Goal: Task Accomplishment & Management: Manage account settings

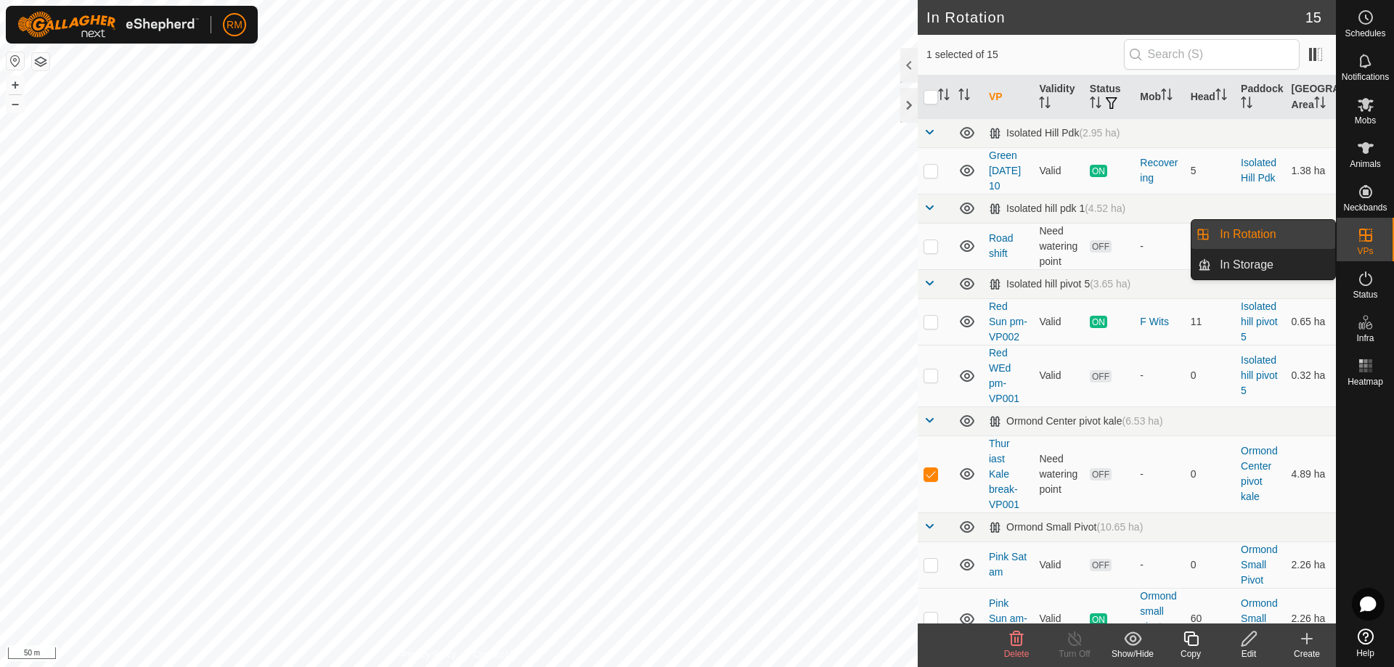
click at [1017, 643] on icon at bounding box center [1016, 638] width 17 height 17
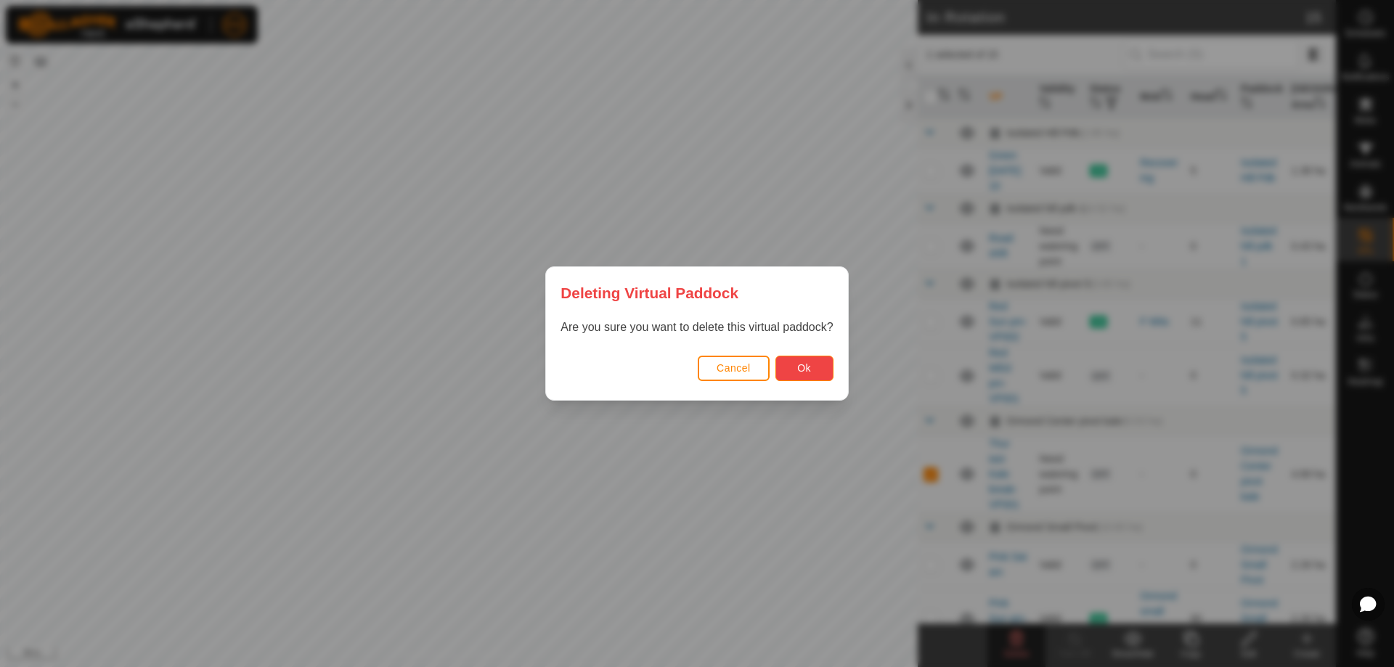
click at [816, 369] on button "Ok" at bounding box center [805, 368] width 58 height 25
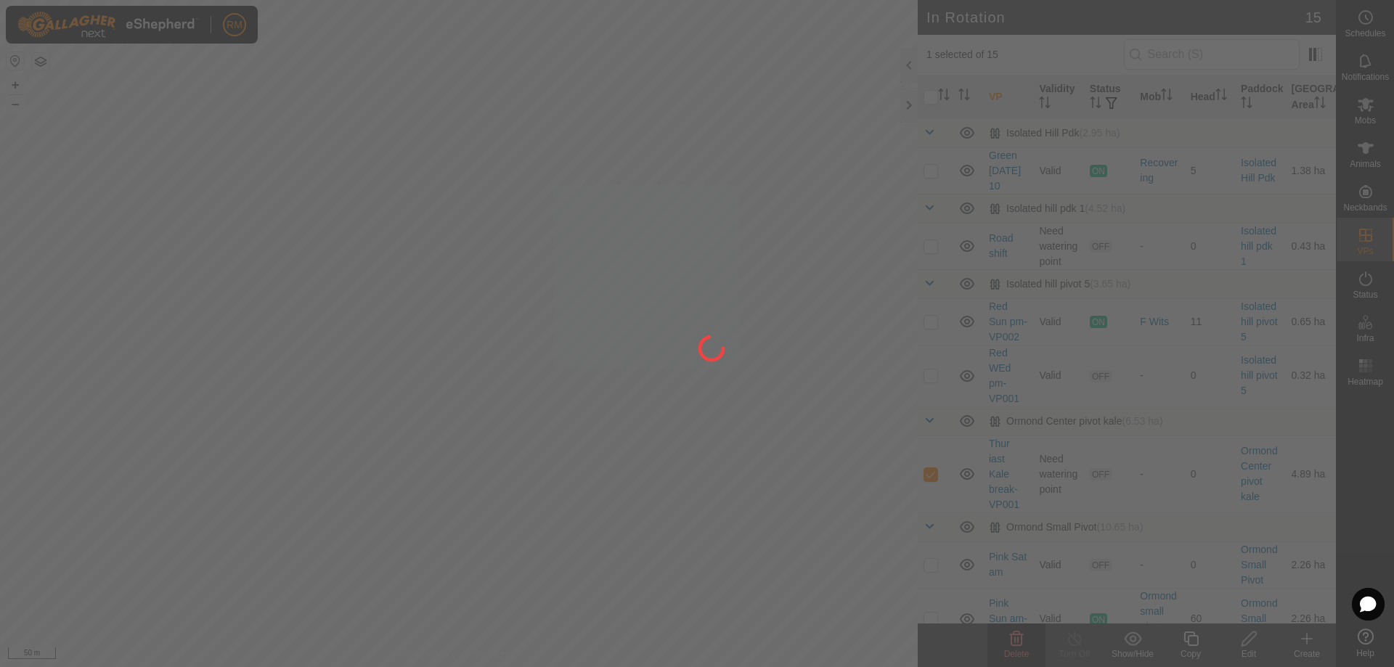
checkbox input "false"
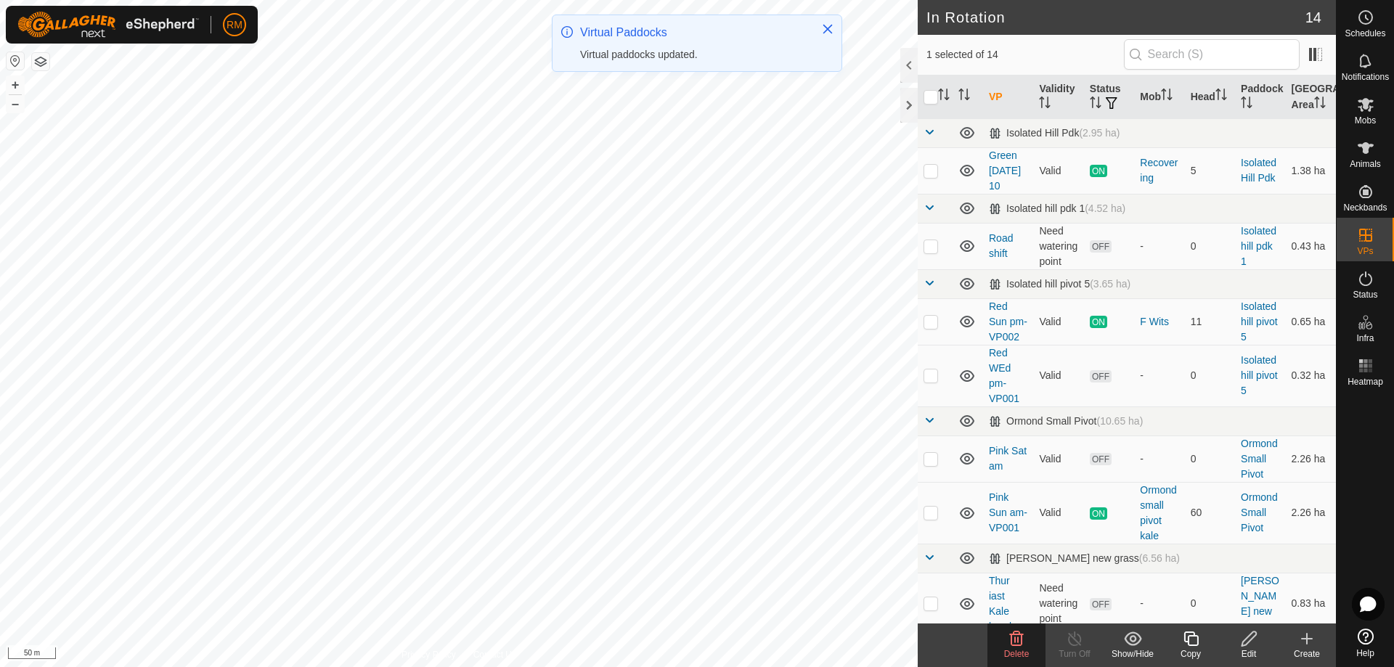
click at [1022, 641] on icon at bounding box center [1017, 639] width 14 height 15
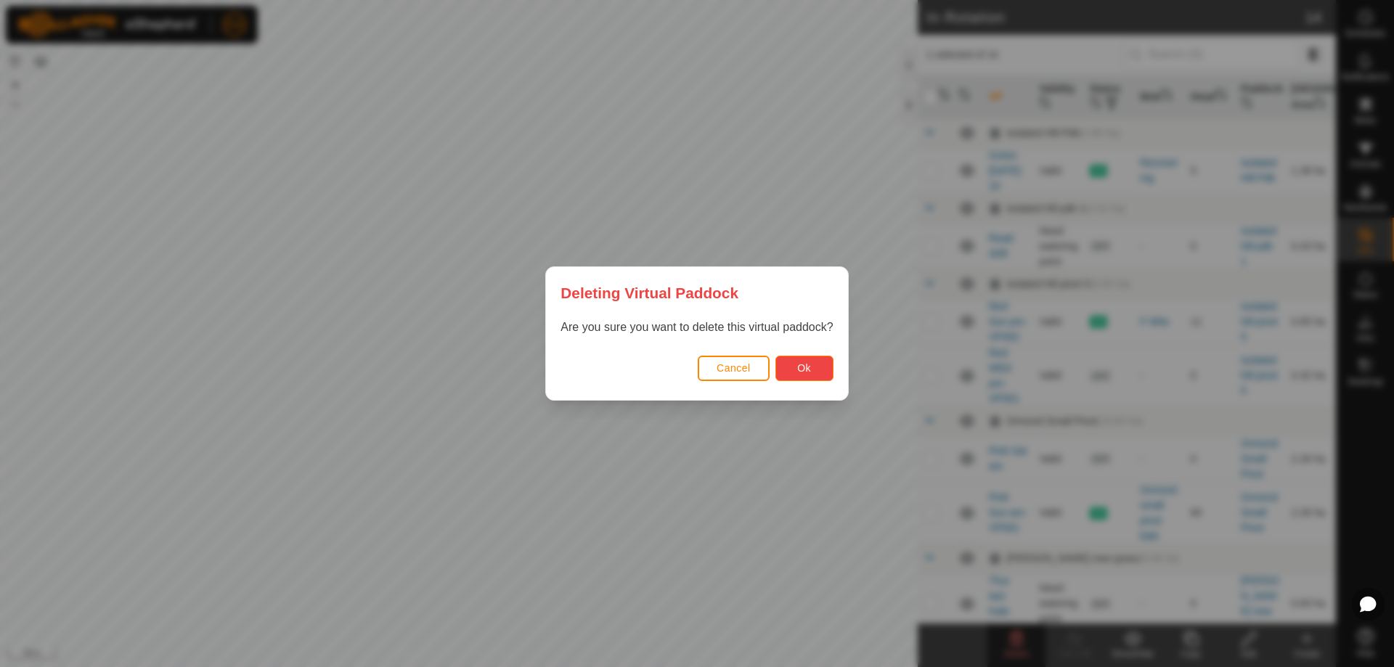
click at [797, 367] on button "Ok" at bounding box center [805, 368] width 58 height 25
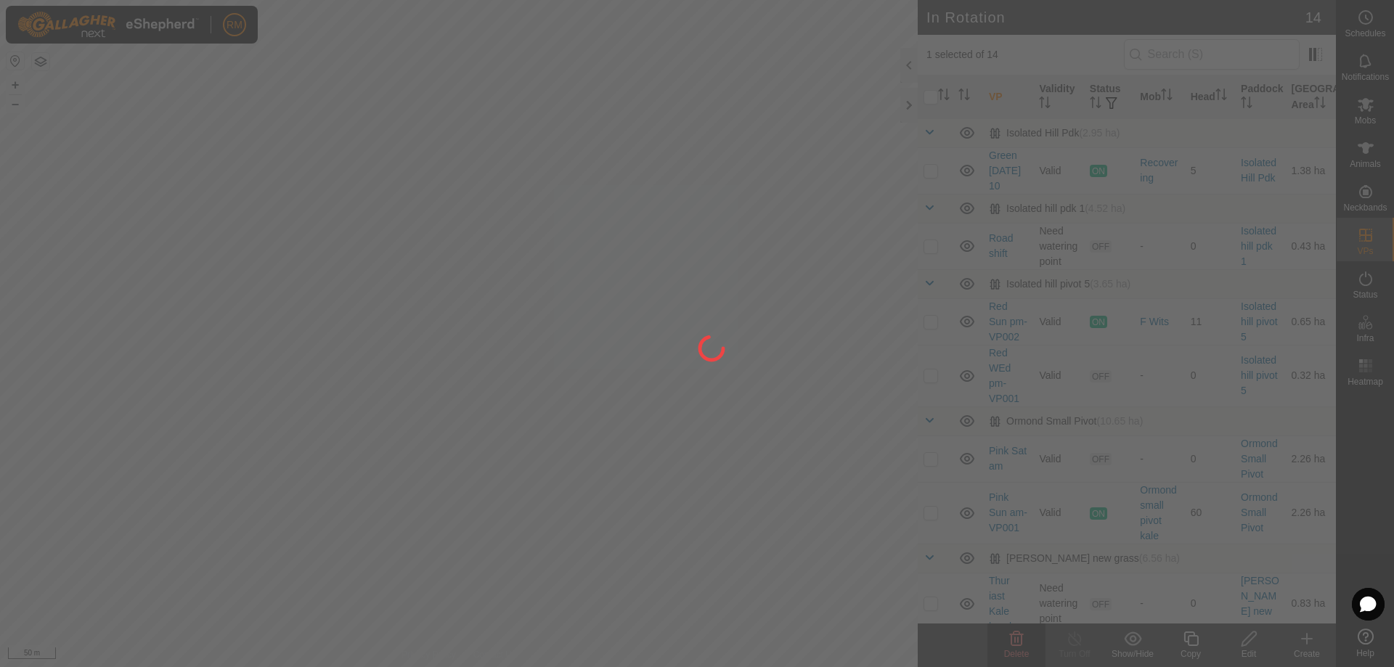
checkbox input "false"
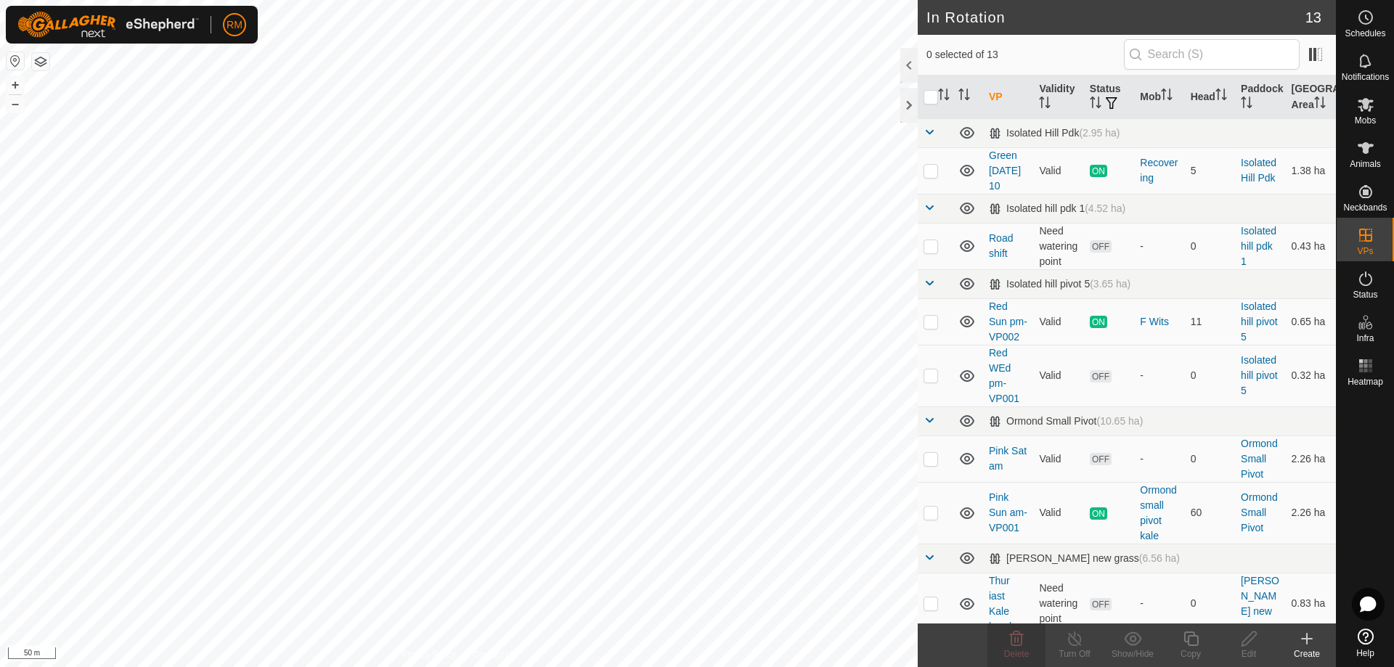
checkbox input "true"
click at [1186, 643] on icon at bounding box center [1191, 638] width 18 height 17
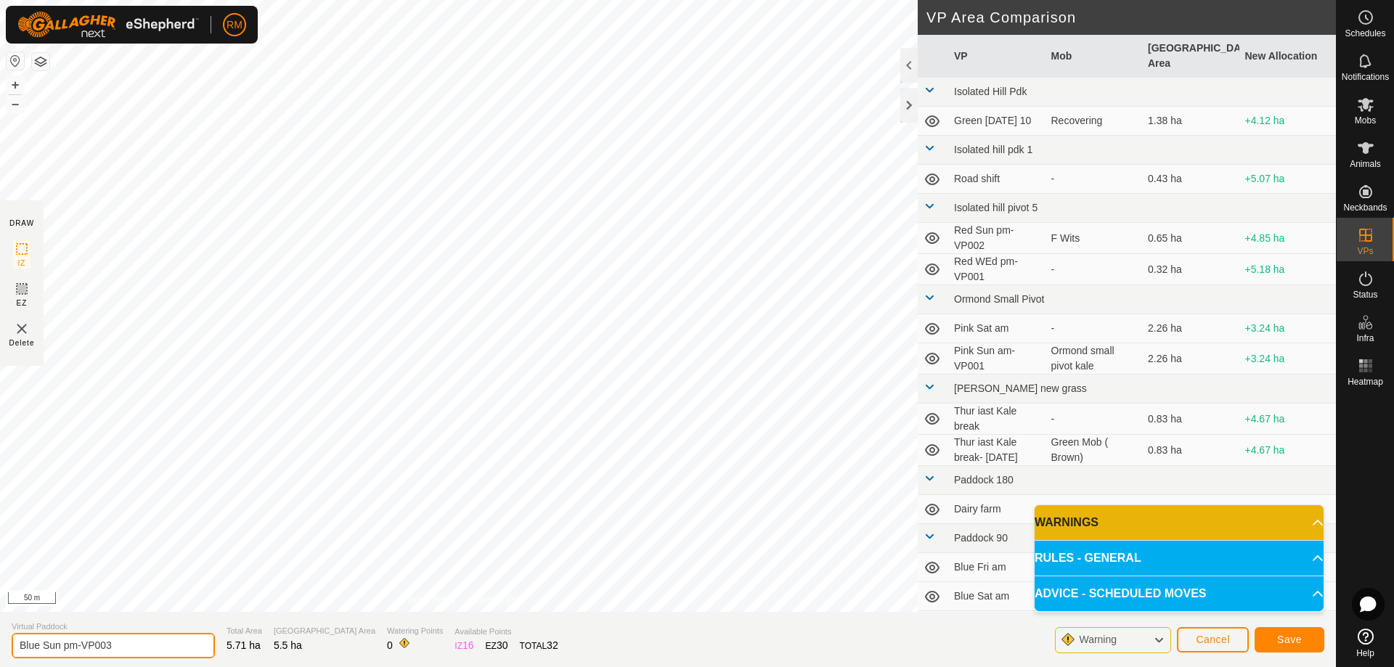
click at [62, 641] on input "Blue Sun pm-VP003" at bounding box center [113, 645] width 203 height 25
click at [121, 648] on input "Blue Sun pm-VP003" at bounding box center [113, 645] width 203 height 25
type input "Blue mon pm"
click at [1291, 636] on span "Save" at bounding box center [1289, 640] width 25 height 12
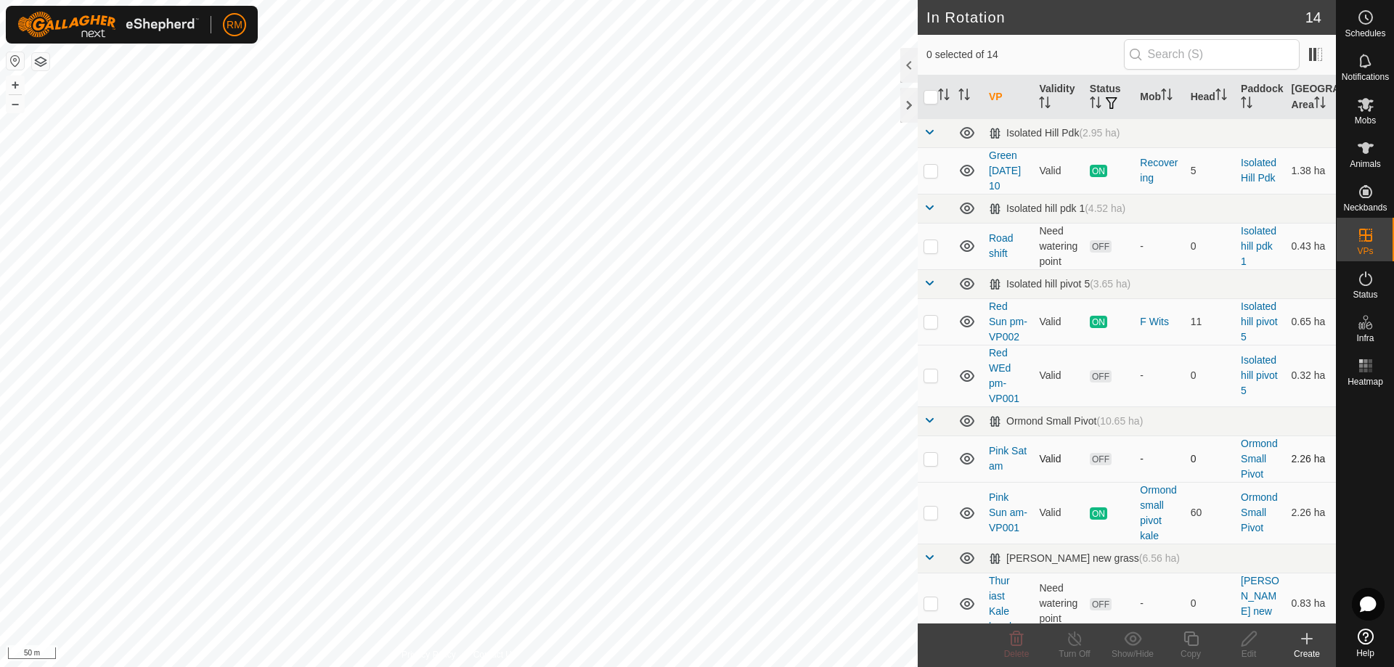
checkbox input "true"
checkbox input "false"
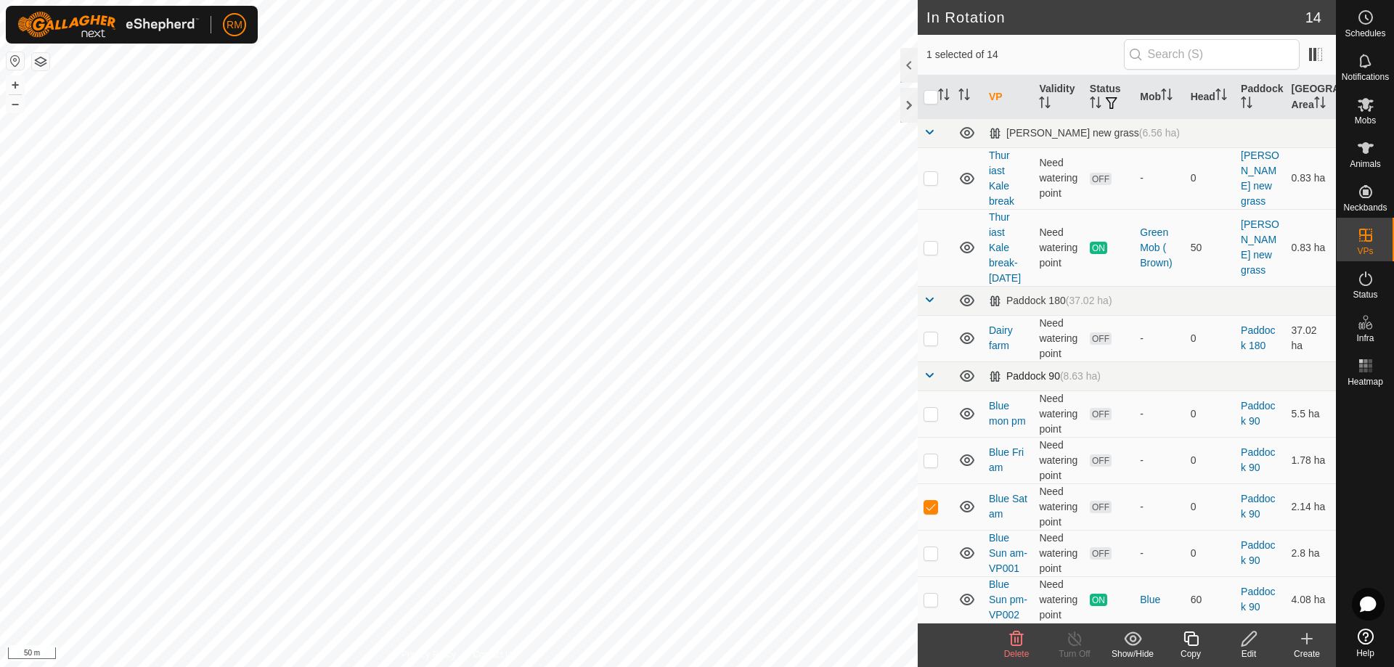
scroll to position [471, 0]
click at [1014, 640] on icon at bounding box center [1016, 638] width 17 height 17
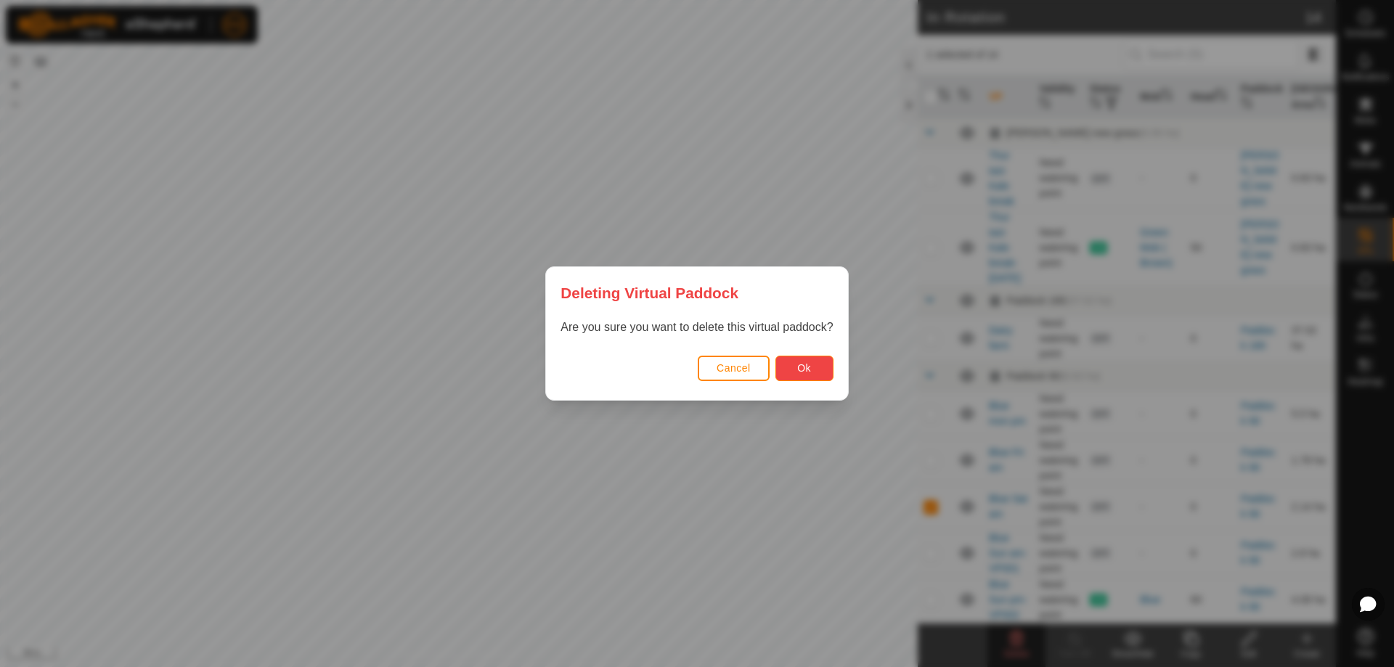
click at [810, 370] on span "Ok" at bounding box center [804, 368] width 14 height 12
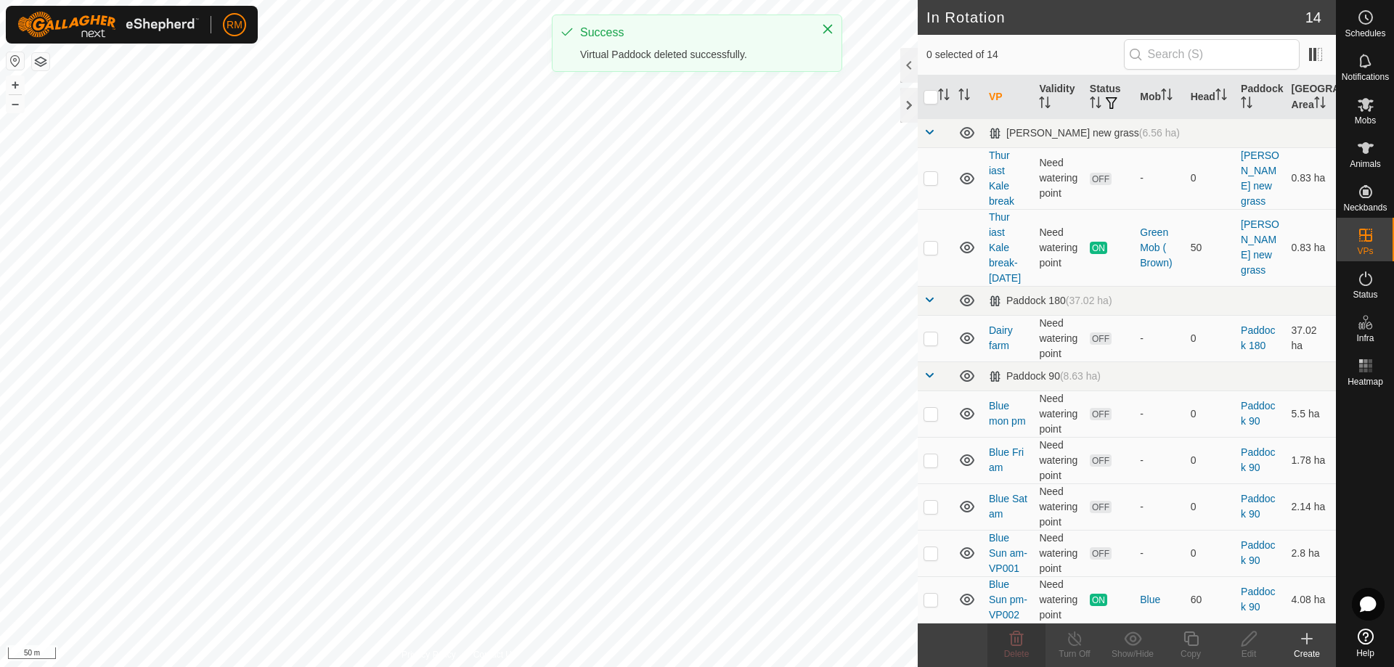
checkbox input "false"
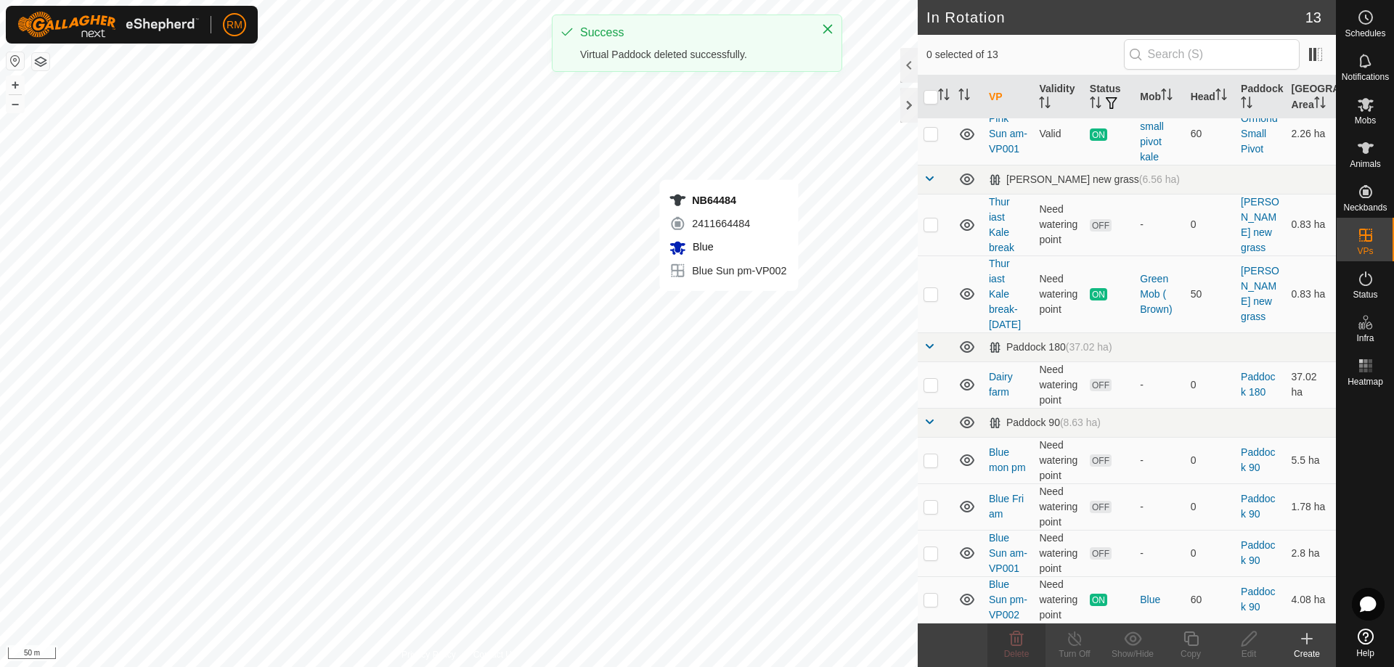
scroll to position [0, 0]
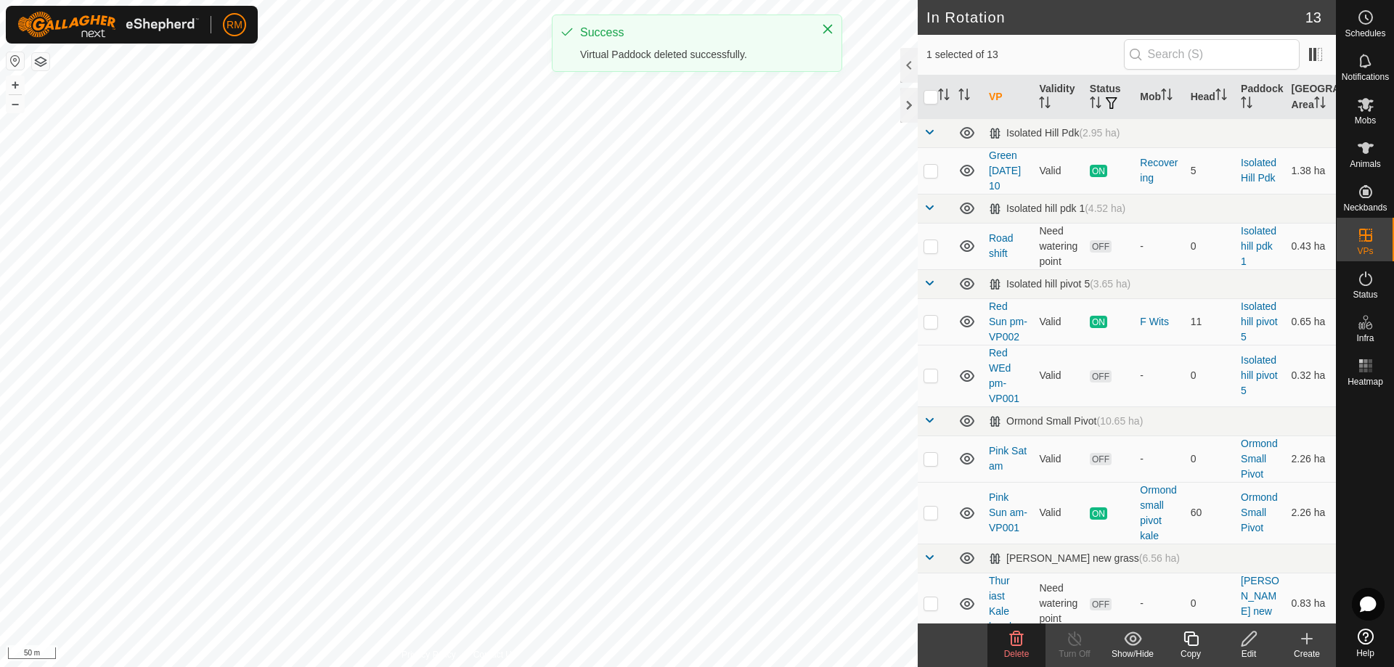
click at [1016, 645] on icon at bounding box center [1017, 639] width 14 height 15
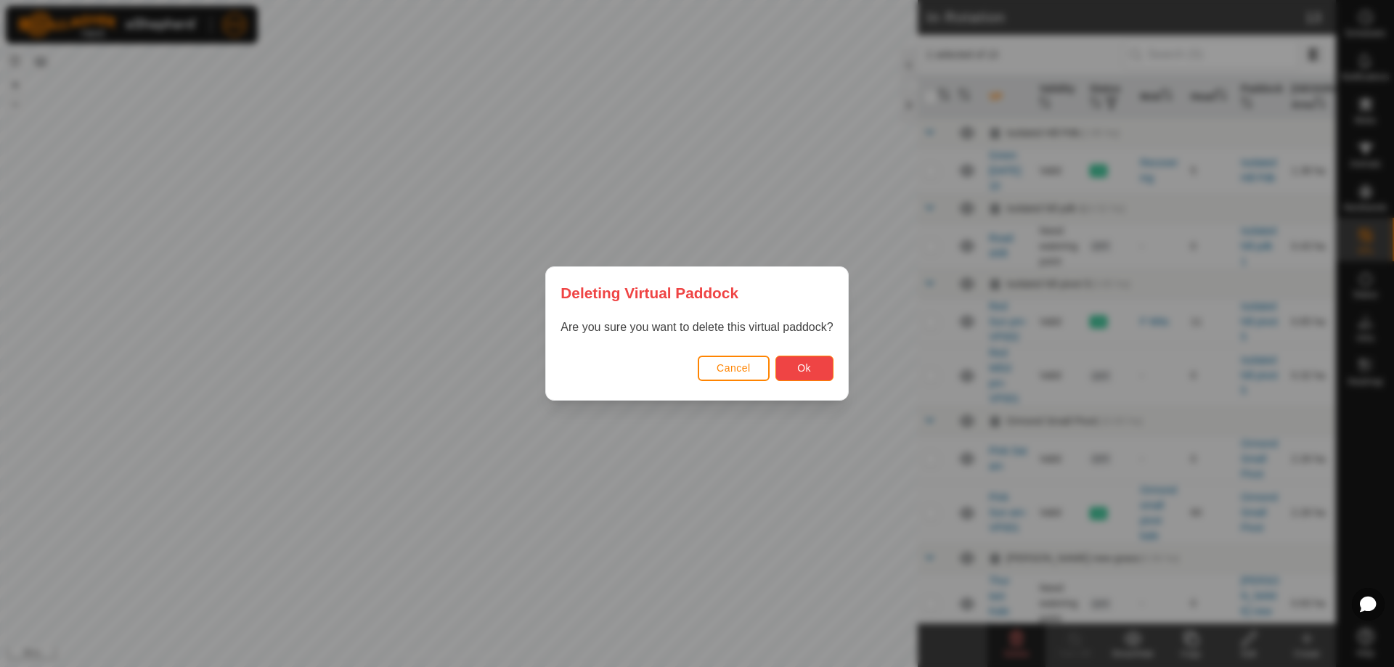
click at [805, 370] on span "Ok" at bounding box center [804, 368] width 14 height 12
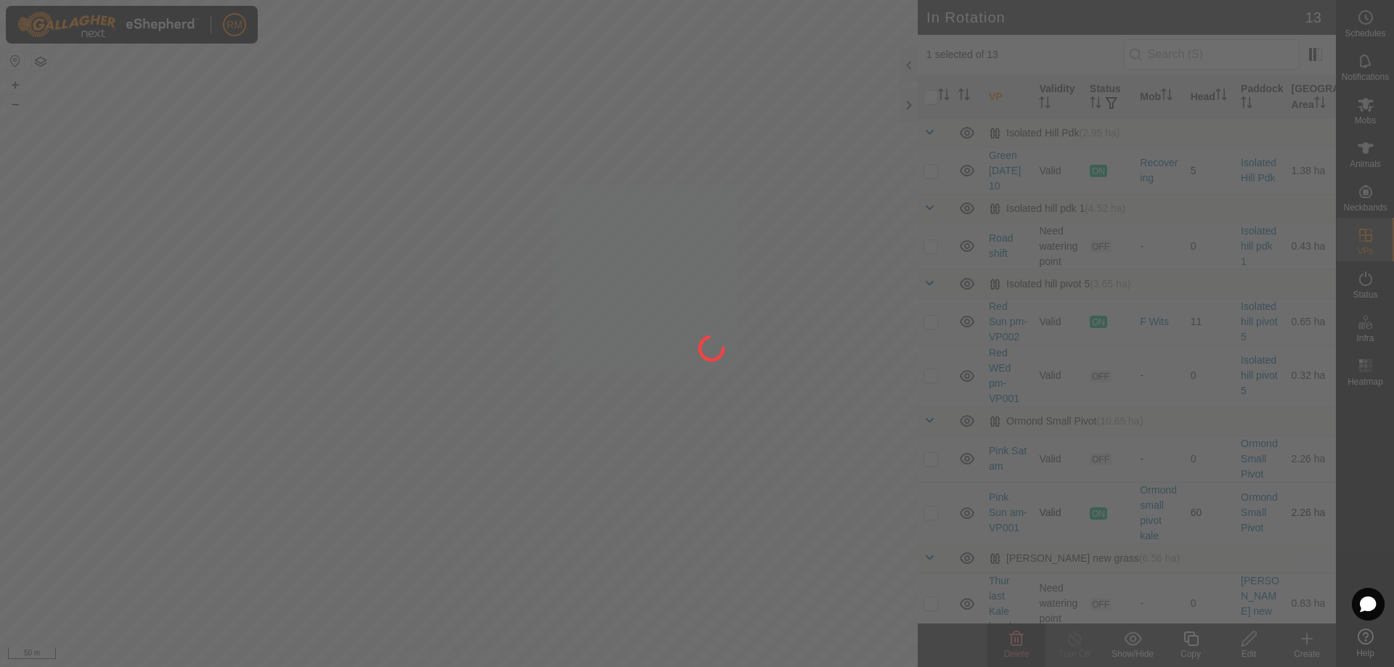
checkbox input "false"
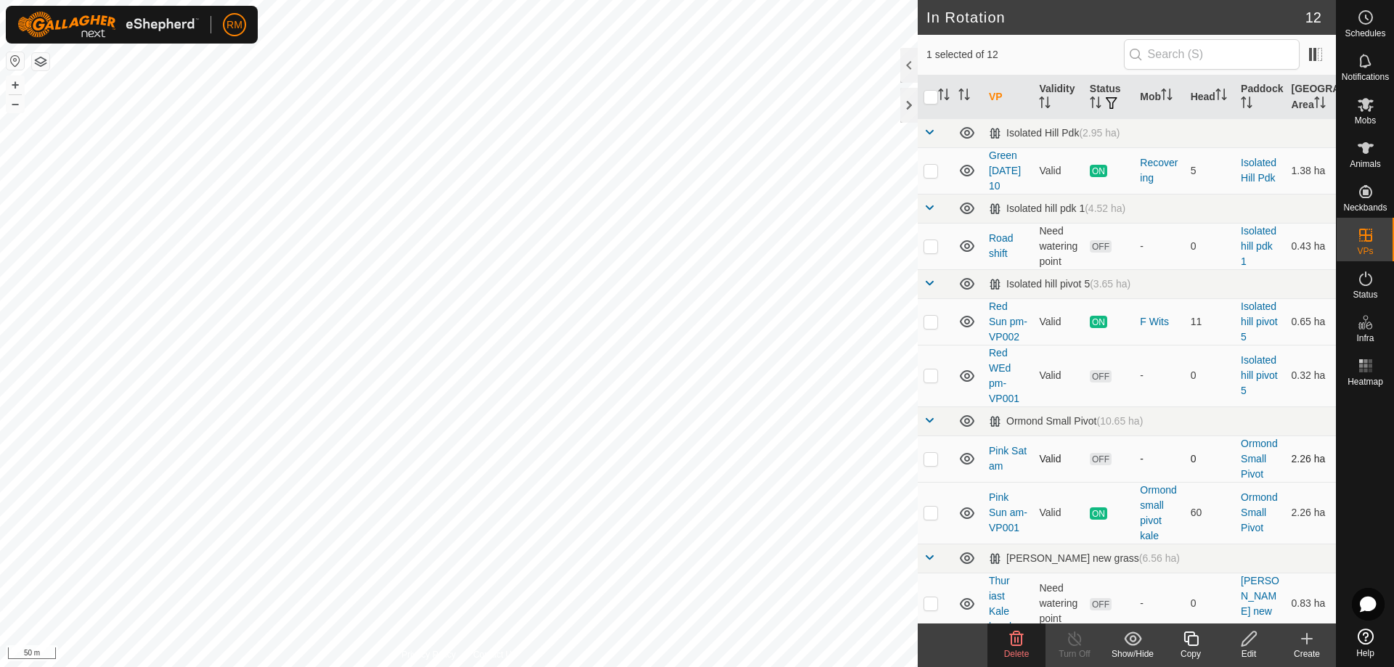
checkbox input "false"
checkbox input "true"
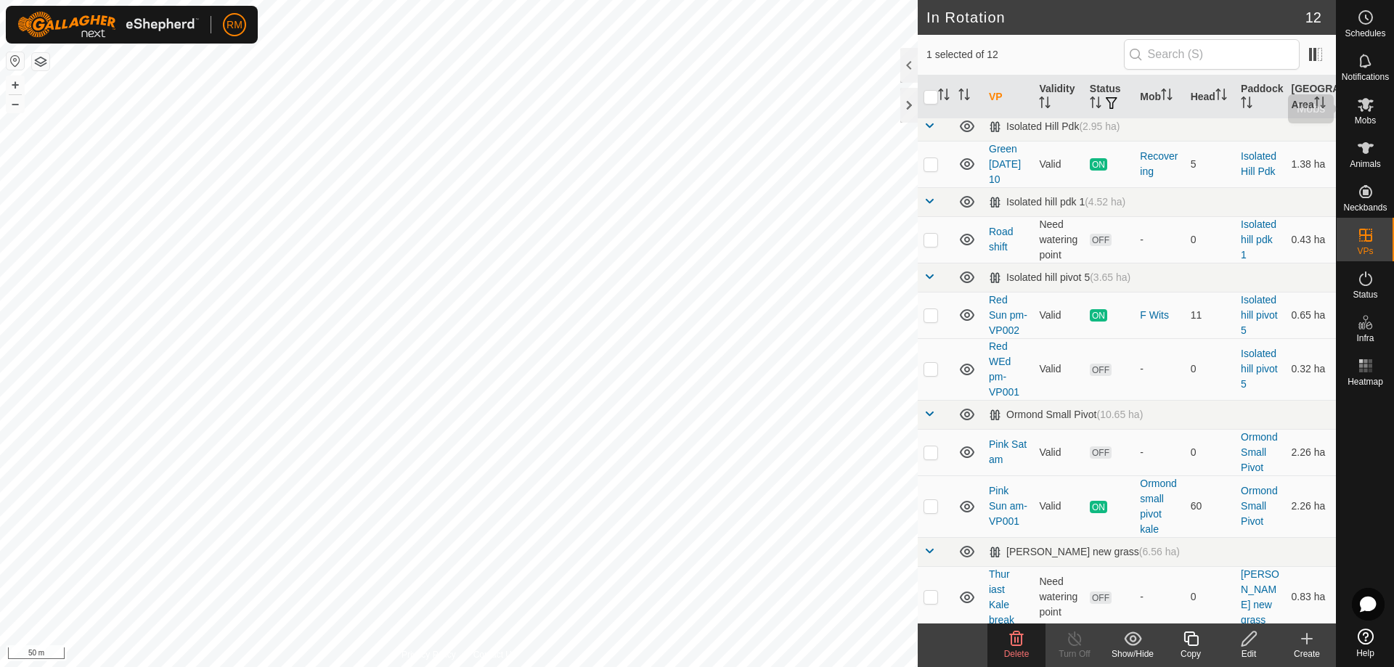
scroll to position [7, 0]
click at [1373, 114] on es-mob-svg-icon at bounding box center [1366, 104] width 26 height 23
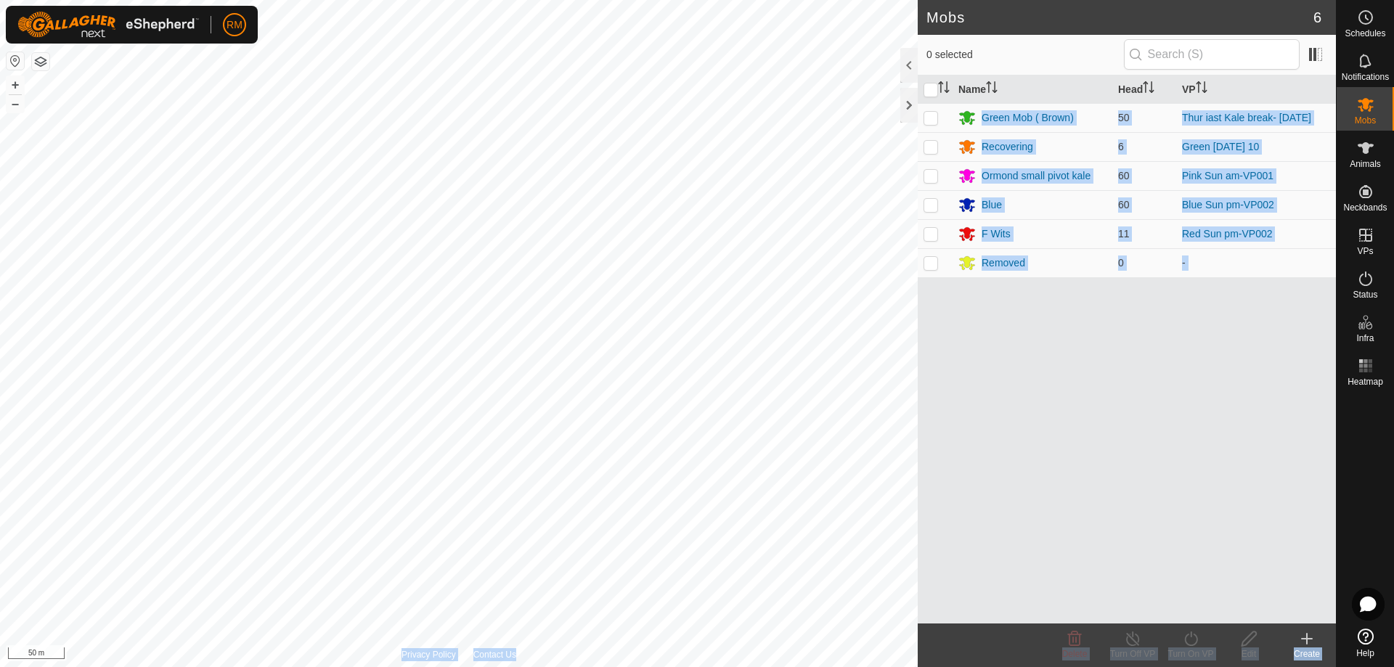
click at [513, 172] on div "Mobs 6 0 selected Name Head VP Green Mob ( Brown) 50 Thur iast Kale break- [DAT…" at bounding box center [668, 333] width 1336 height 667
click at [1032, 391] on div "Name Head VP Green Mob ( Brown) 50 Thur iast Kale break- [DATE] Recovering 6 Gr…" at bounding box center [1127, 350] width 418 height 548
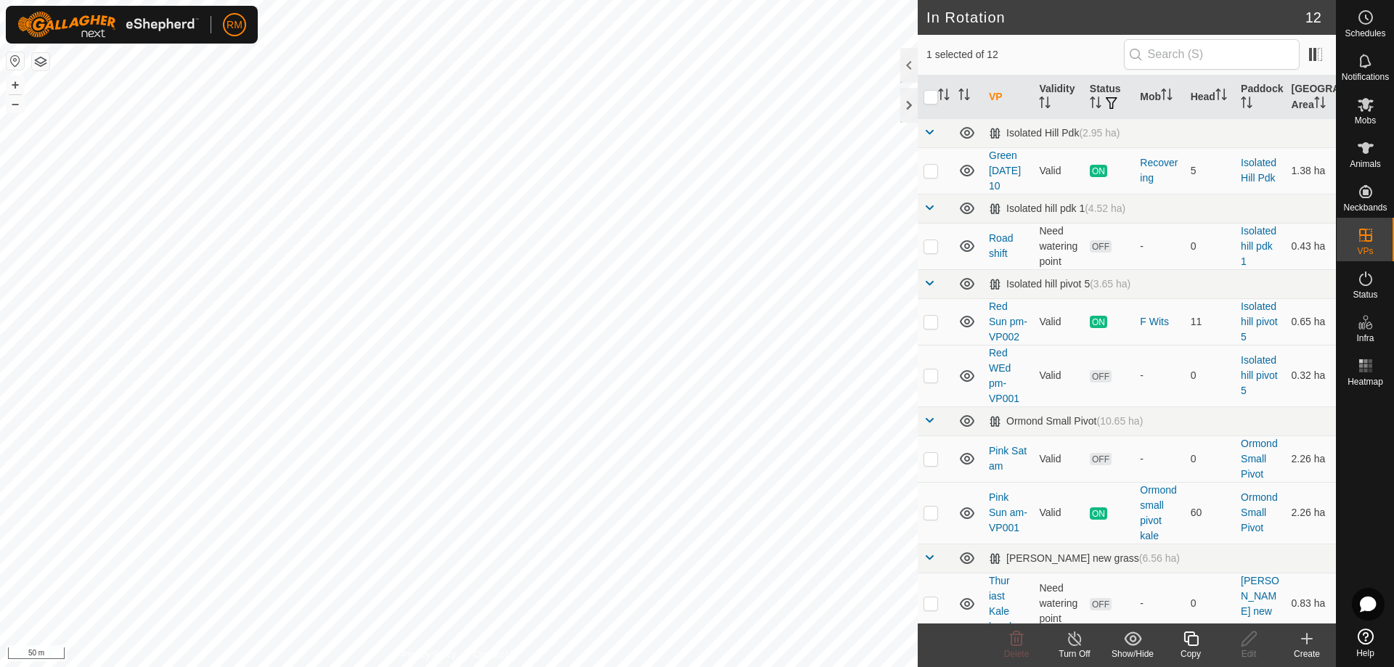
checkbox input "true"
checkbox input "false"
click at [1018, 638] on icon at bounding box center [1017, 639] width 14 height 15
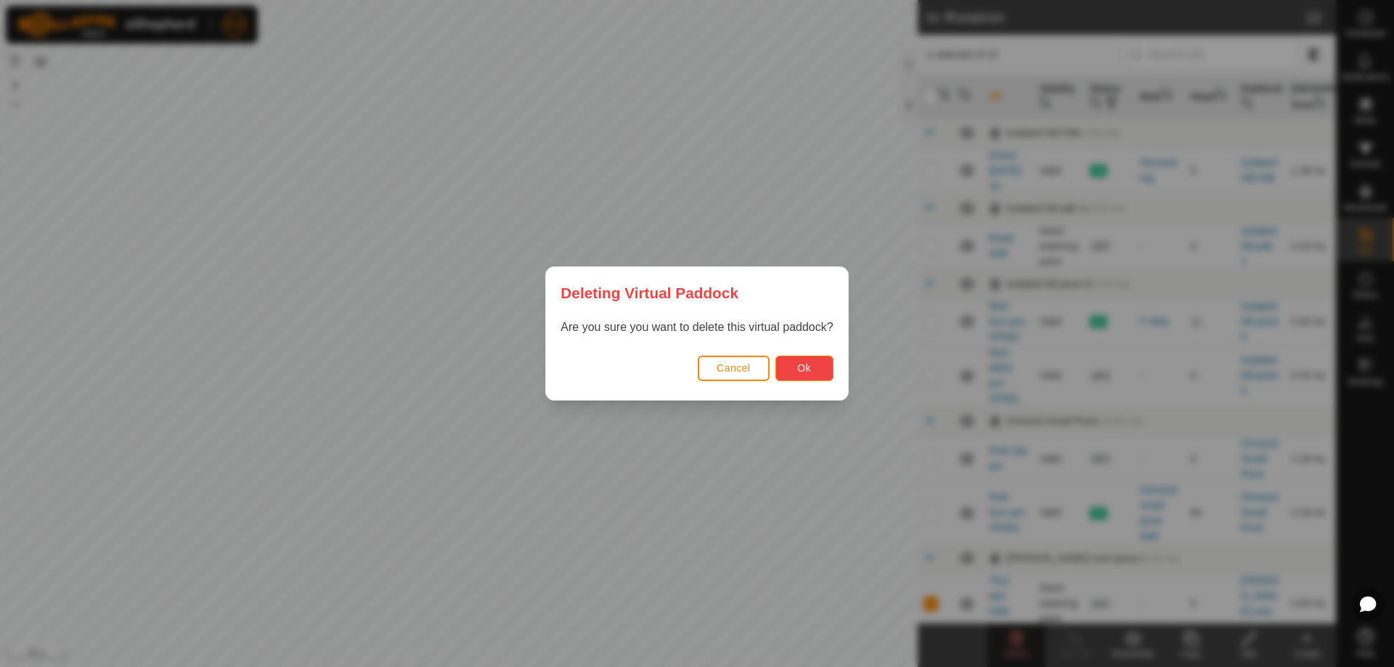
click at [797, 375] on button "Ok" at bounding box center [805, 368] width 58 height 25
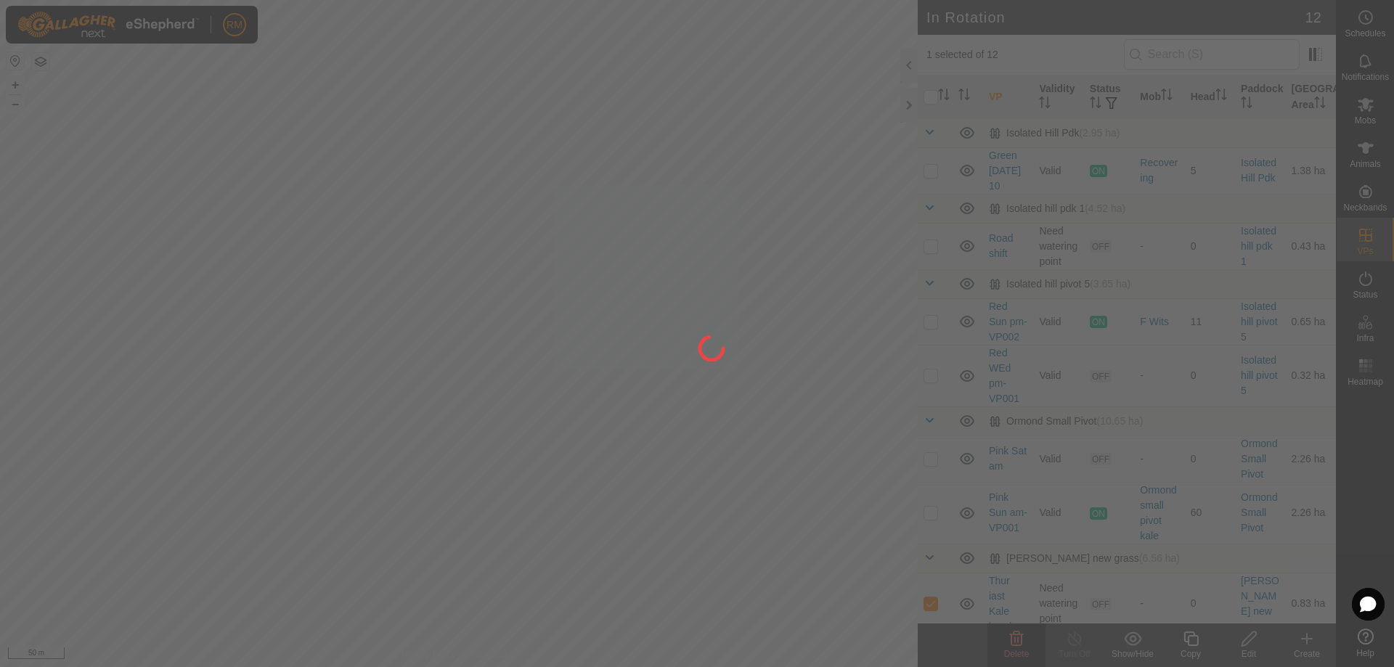
checkbox input "false"
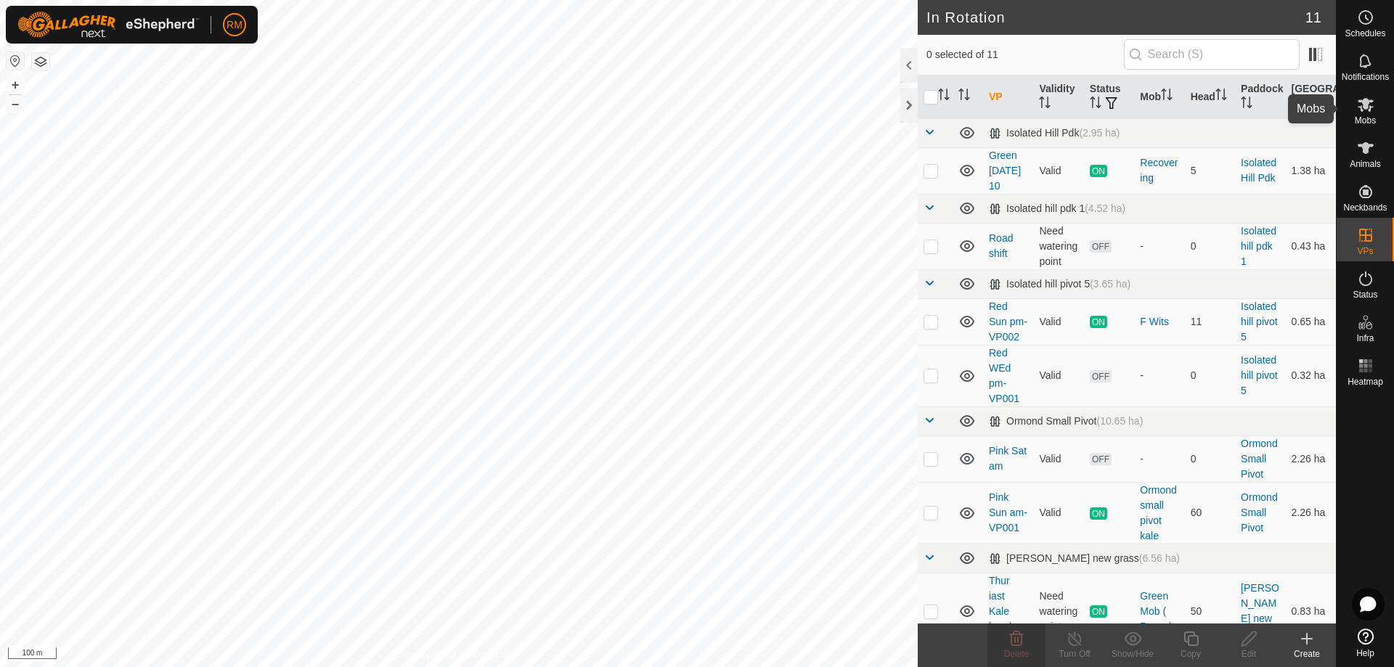
click at [1366, 115] on es-mob-svg-icon at bounding box center [1366, 104] width 26 height 23
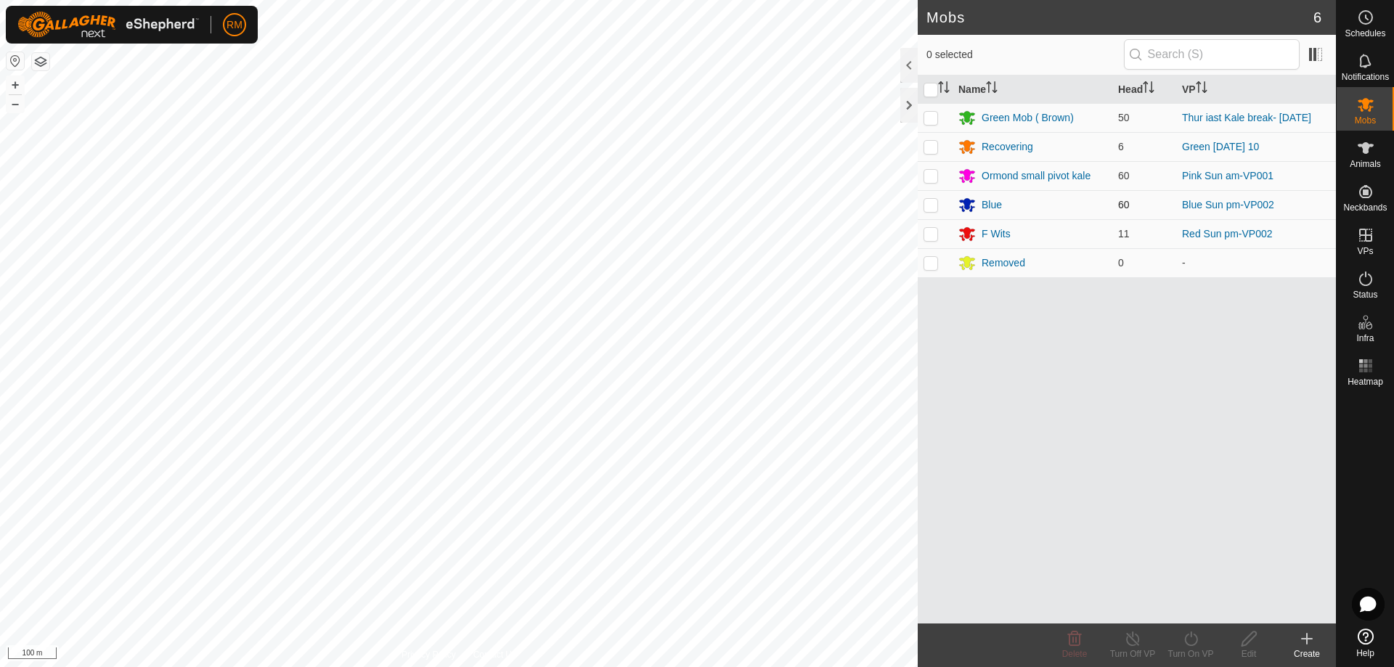
click at [928, 205] on p-checkbox at bounding box center [931, 205] width 15 height 12
checkbox input "true"
click at [1187, 640] on icon at bounding box center [1191, 638] width 18 height 17
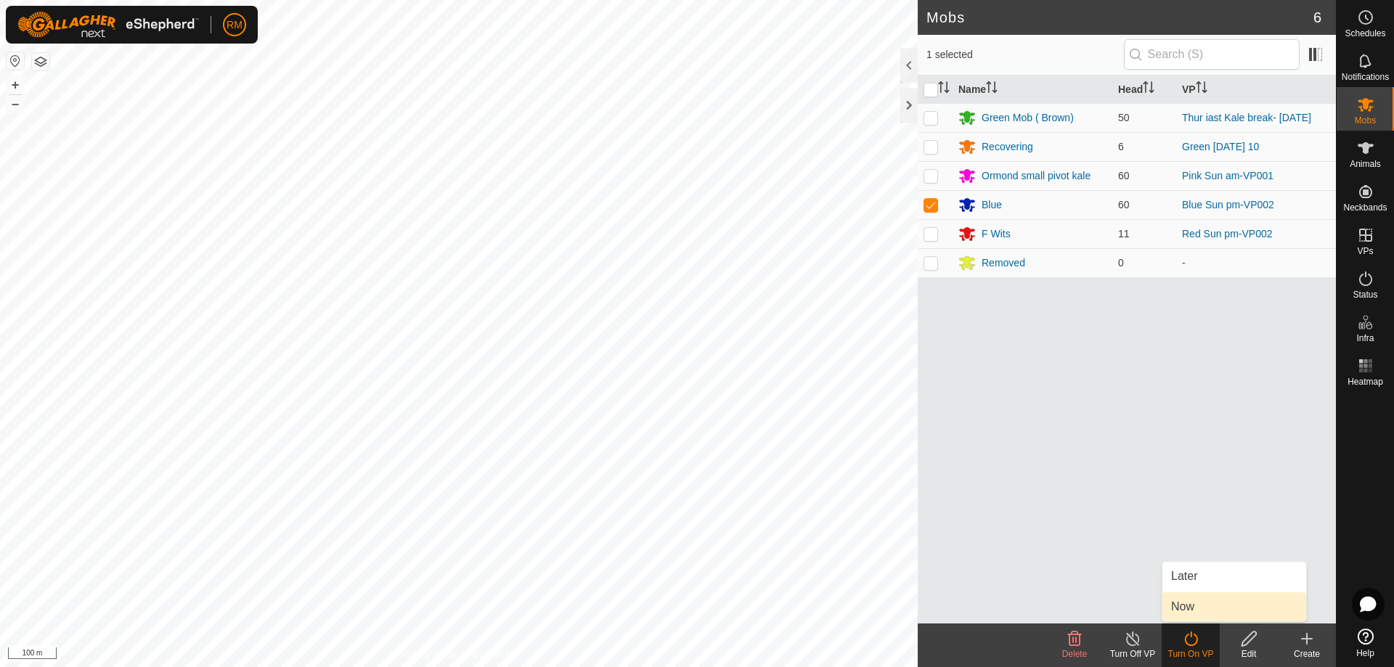
click at [1179, 607] on link "Now" at bounding box center [1235, 607] width 144 height 29
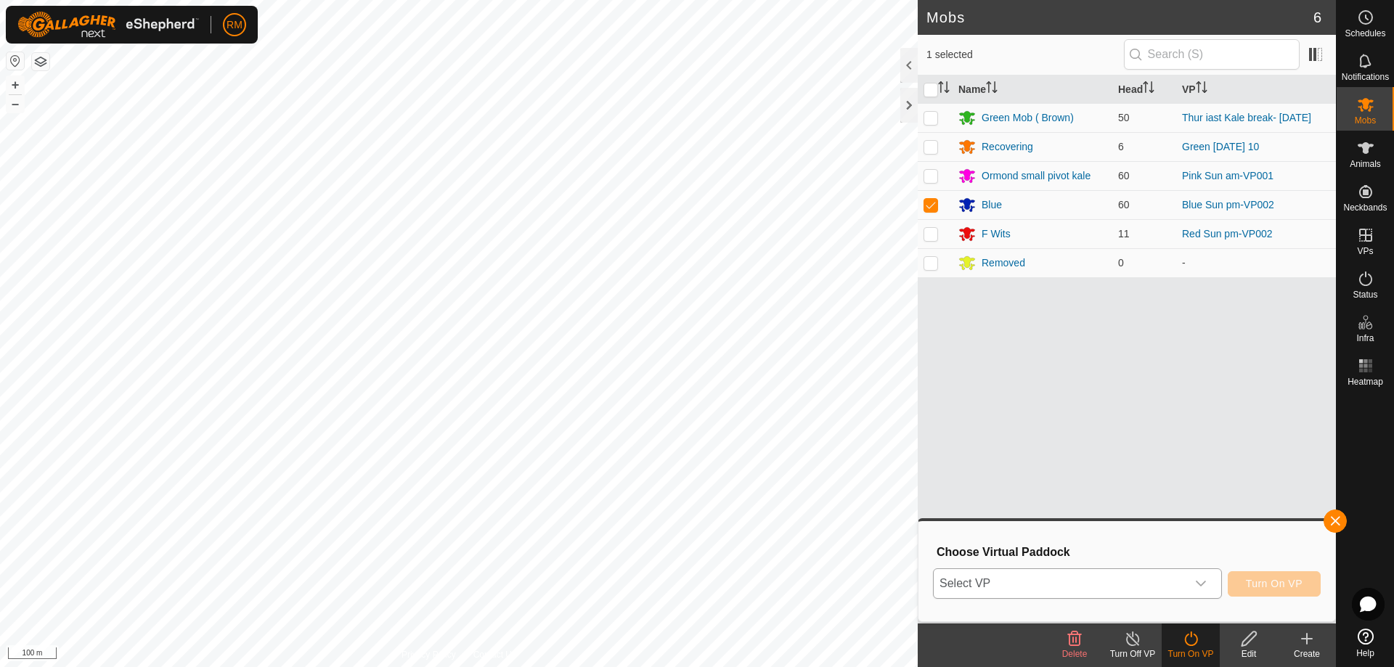
click at [1200, 581] on icon "dropdown trigger" at bounding box center [1201, 584] width 12 height 12
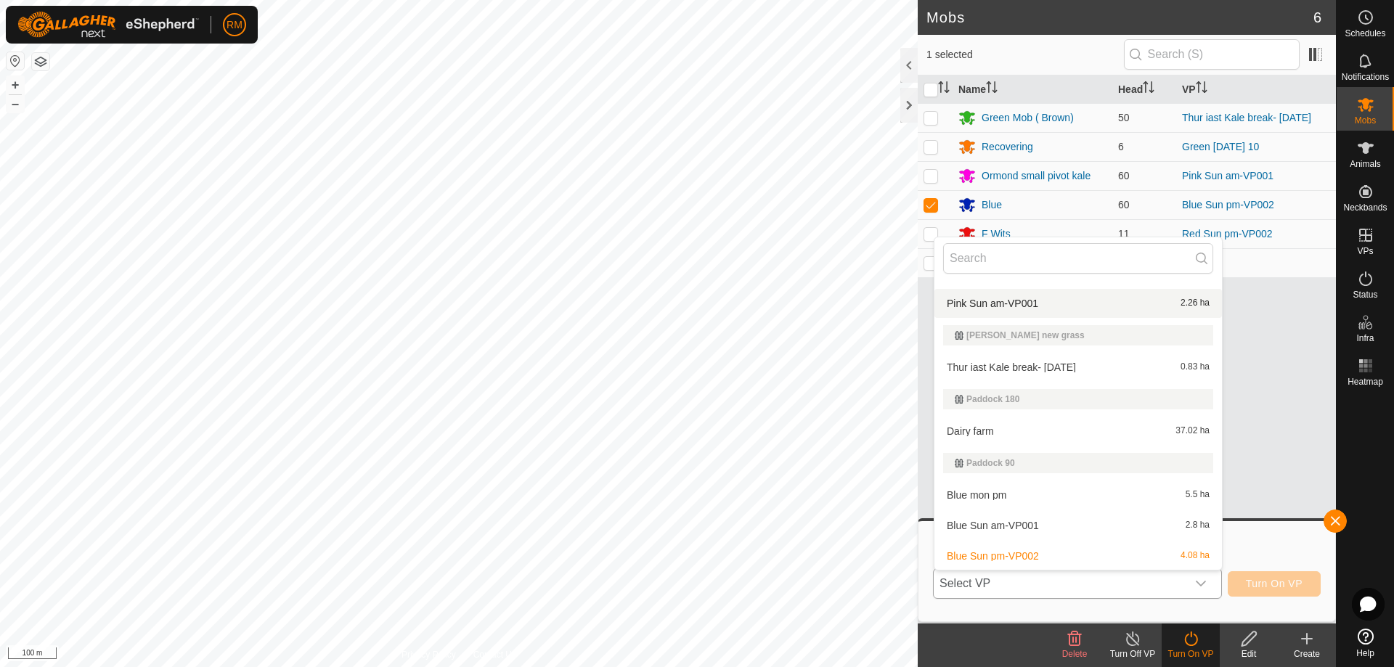
scroll to position [277, 0]
click at [996, 491] on li "Blue mon pm 5.5 ha" at bounding box center [1079, 494] width 288 height 29
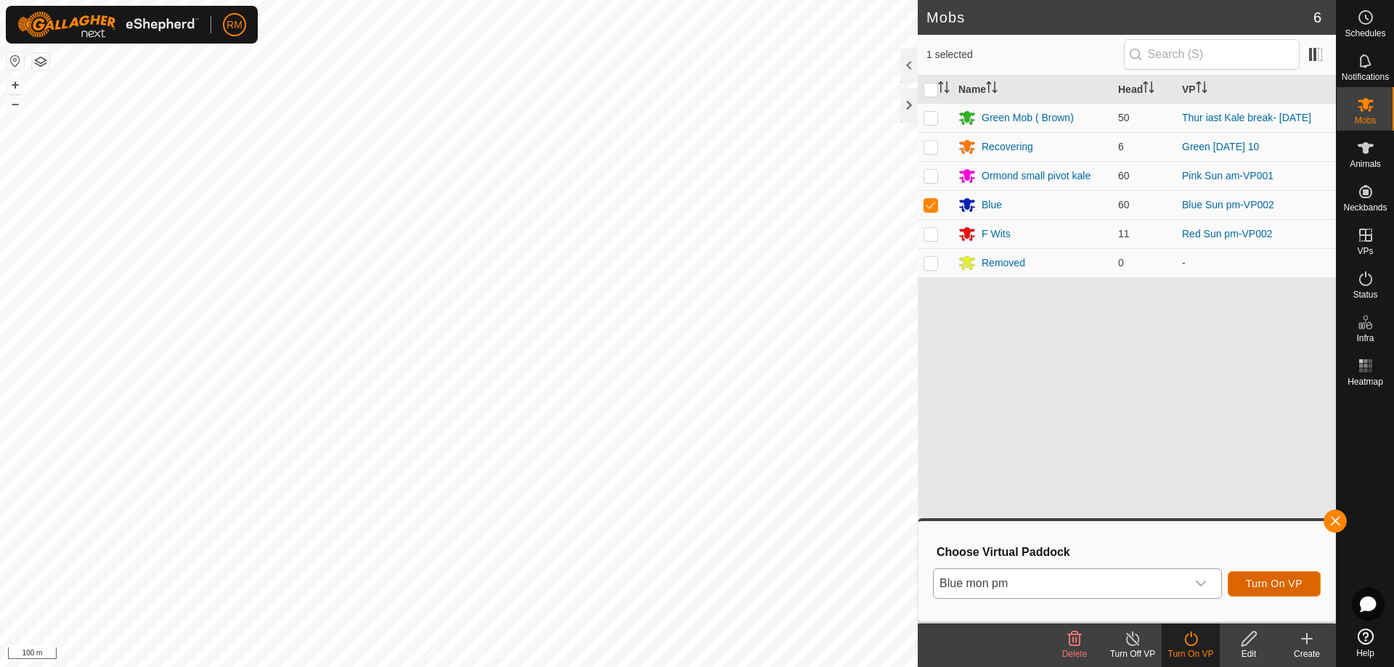
click at [1266, 583] on span "Turn On VP" at bounding box center [1274, 584] width 57 height 12
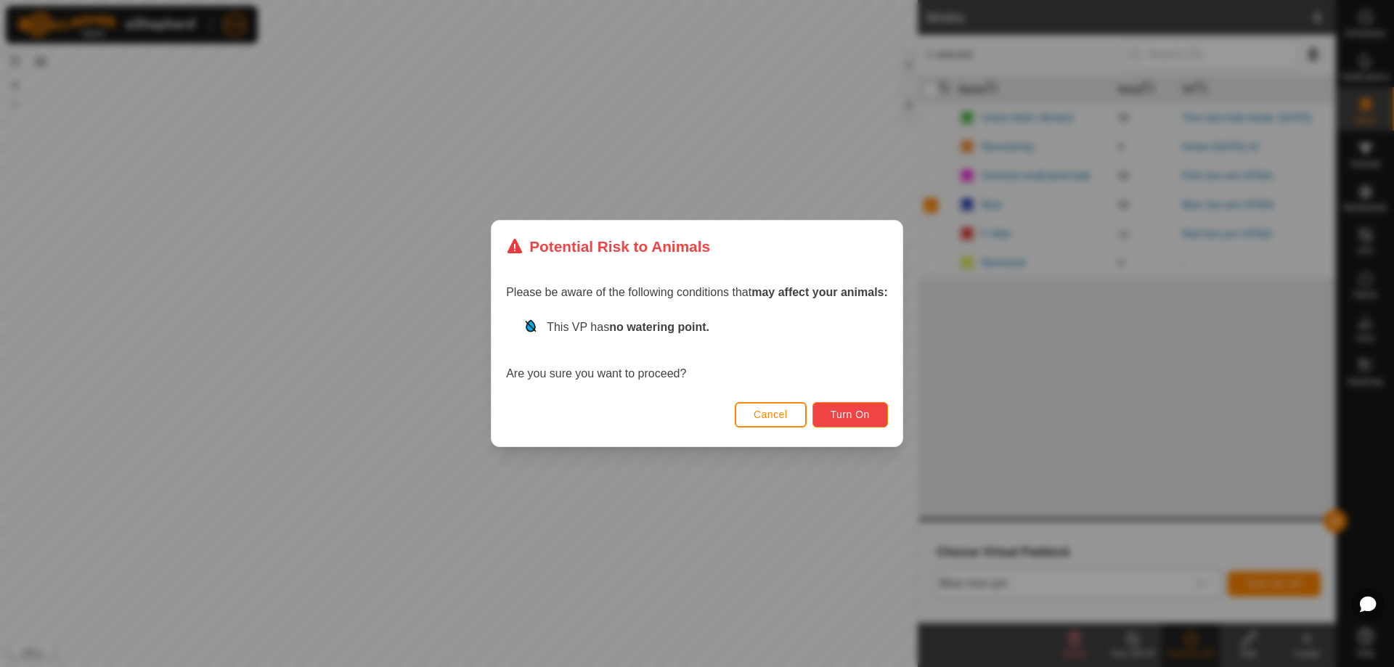
click at [863, 417] on span "Turn On" at bounding box center [850, 415] width 39 height 12
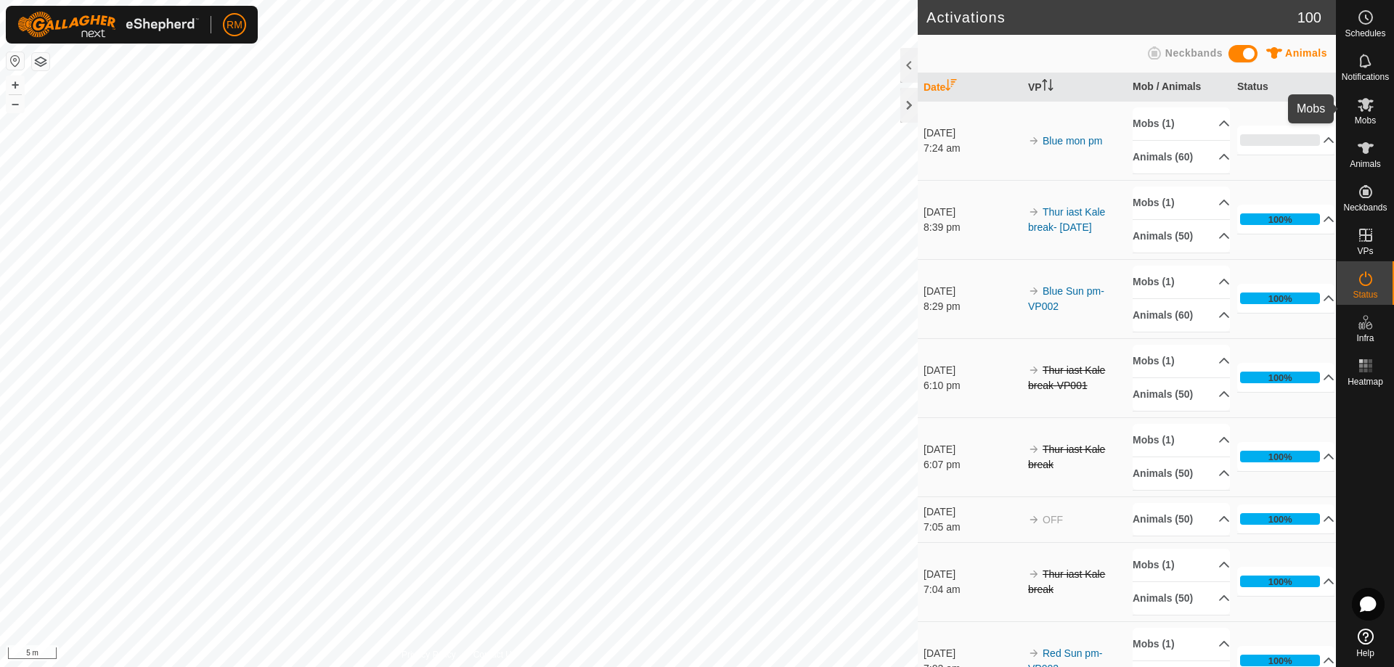
click at [1370, 109] on icon at bounding box center [1366, 105] width 16 height 14
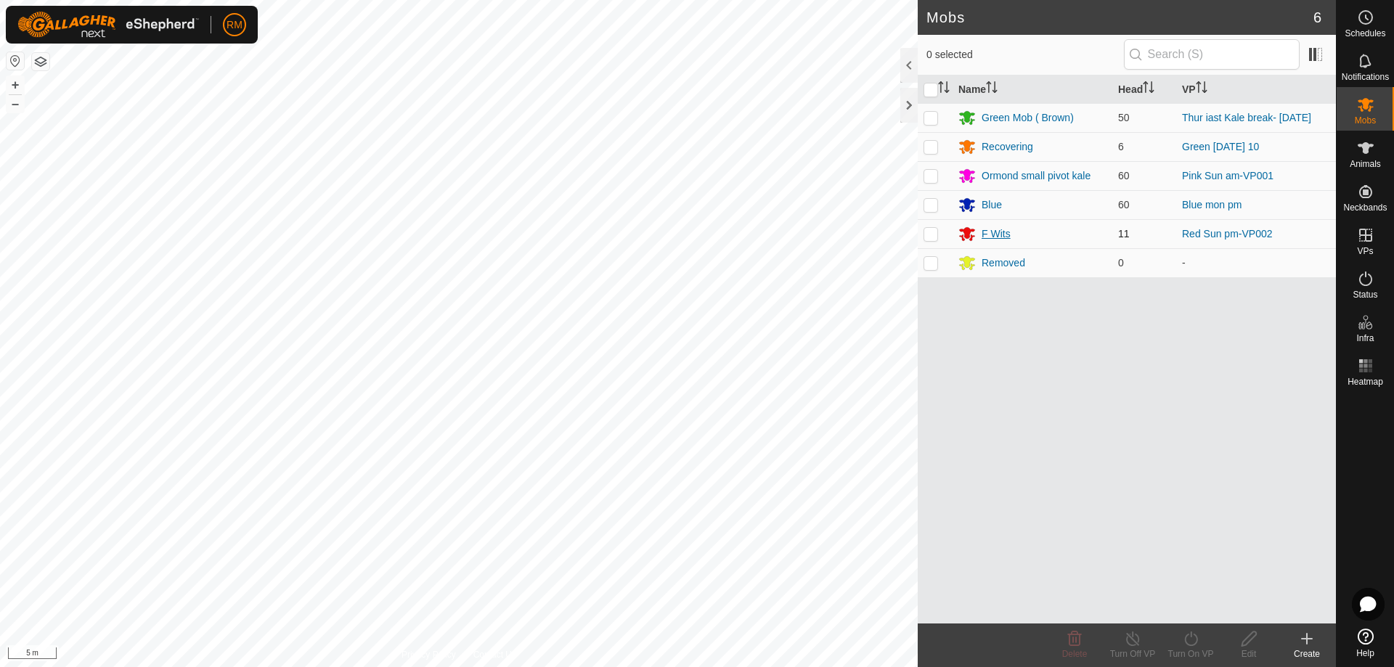
click at [1001, 233] on div "F Wits" at bounding box center [996, 234] width 29 height 15
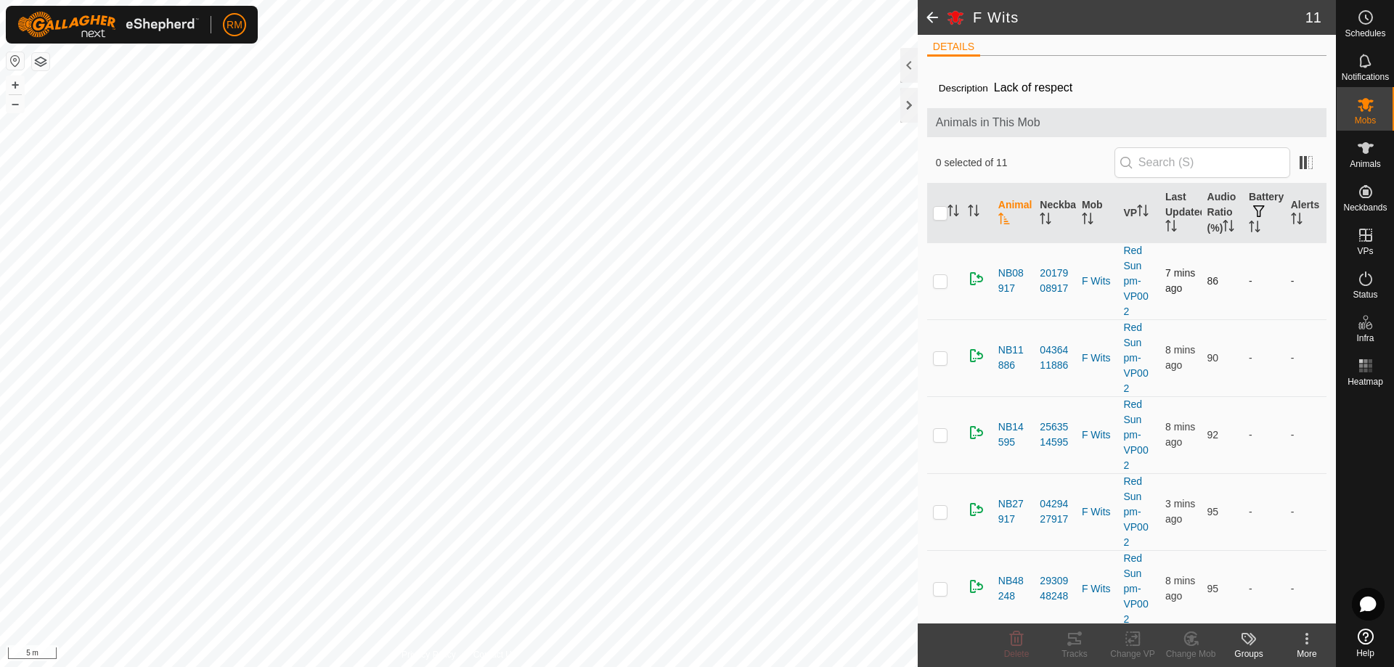
scroll to position [6, 0]
click at [1295, 164] on span at bounding box center [1306, 163] width 23 height 23
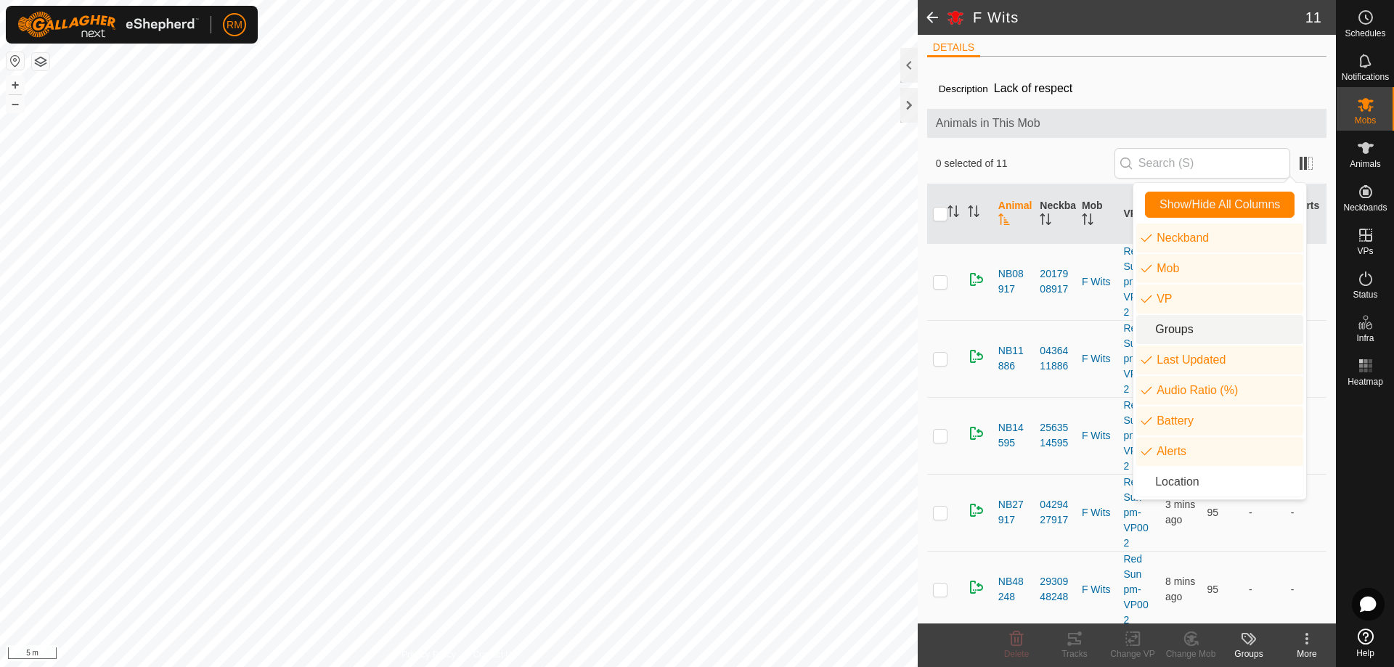
click at [1158, 327] on li "Groups" at bounding box center [1219, 329] width 167 height 29
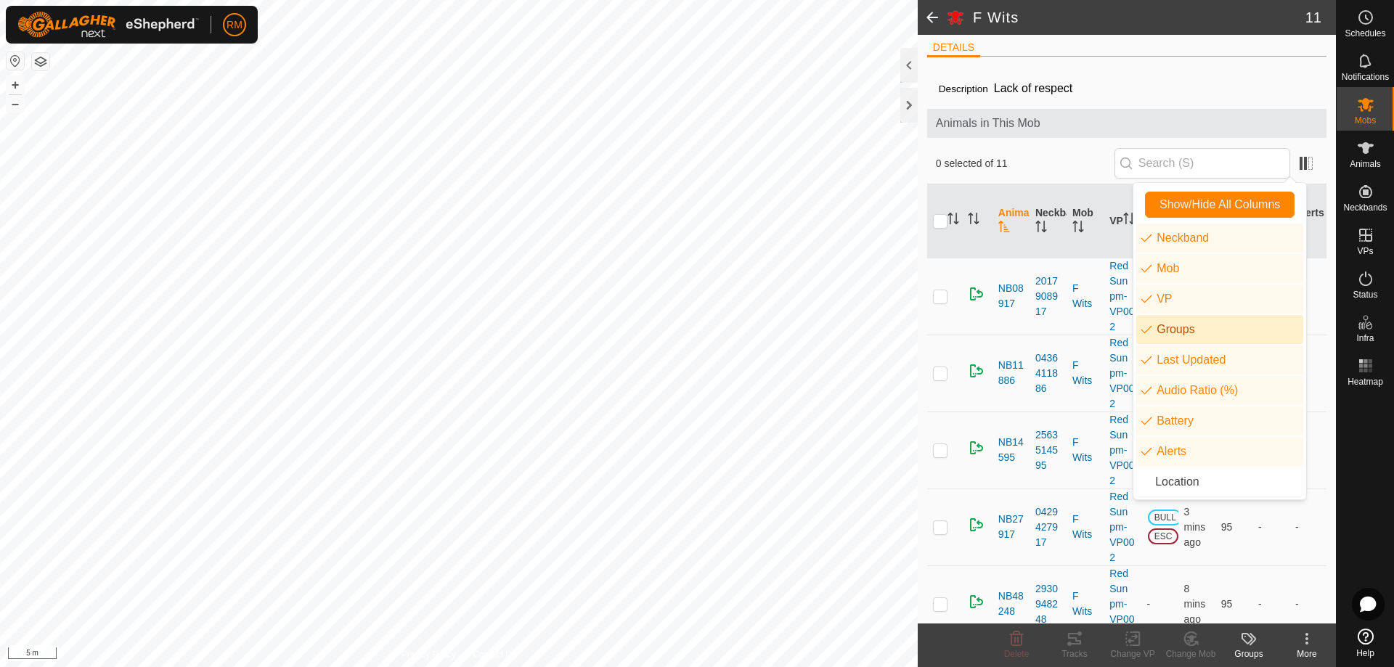
click at [1158, 327] on li "Groups" at bounding box center [1219, 329] width 167 height 29
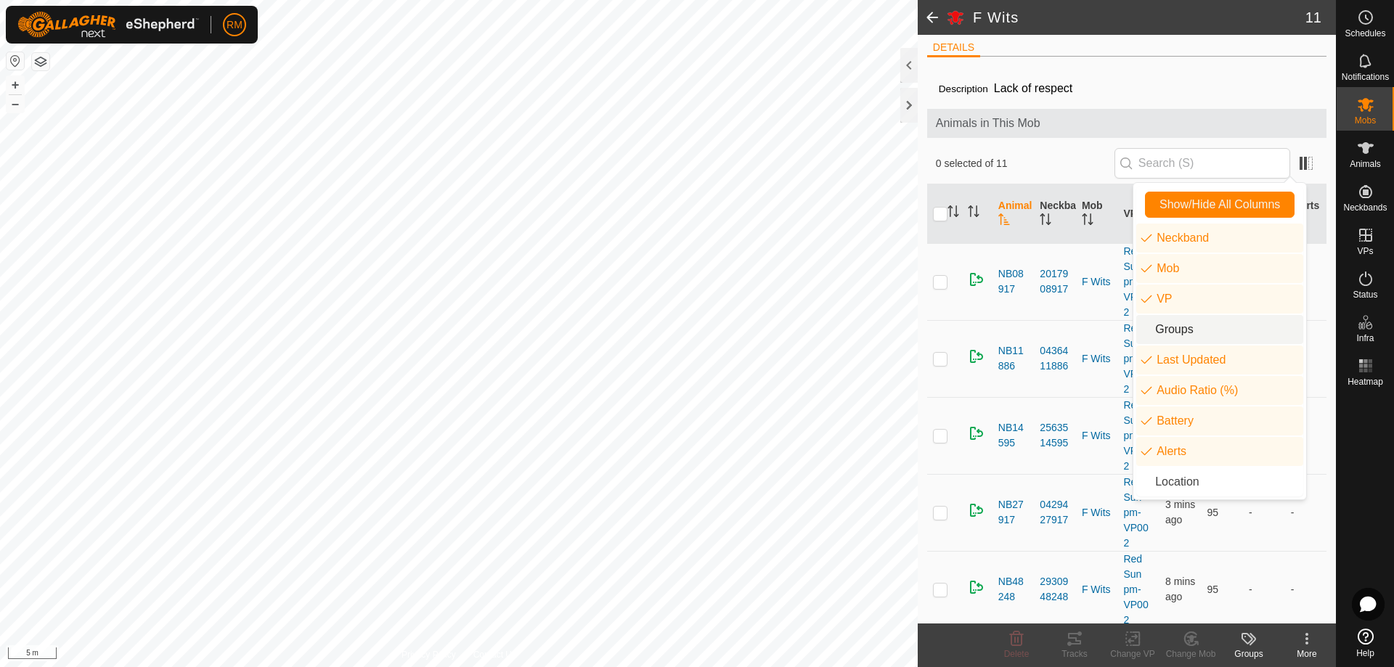
click at [1158, 327] on li "Groups" at bounding box center [1219, 329] width 167 height 29
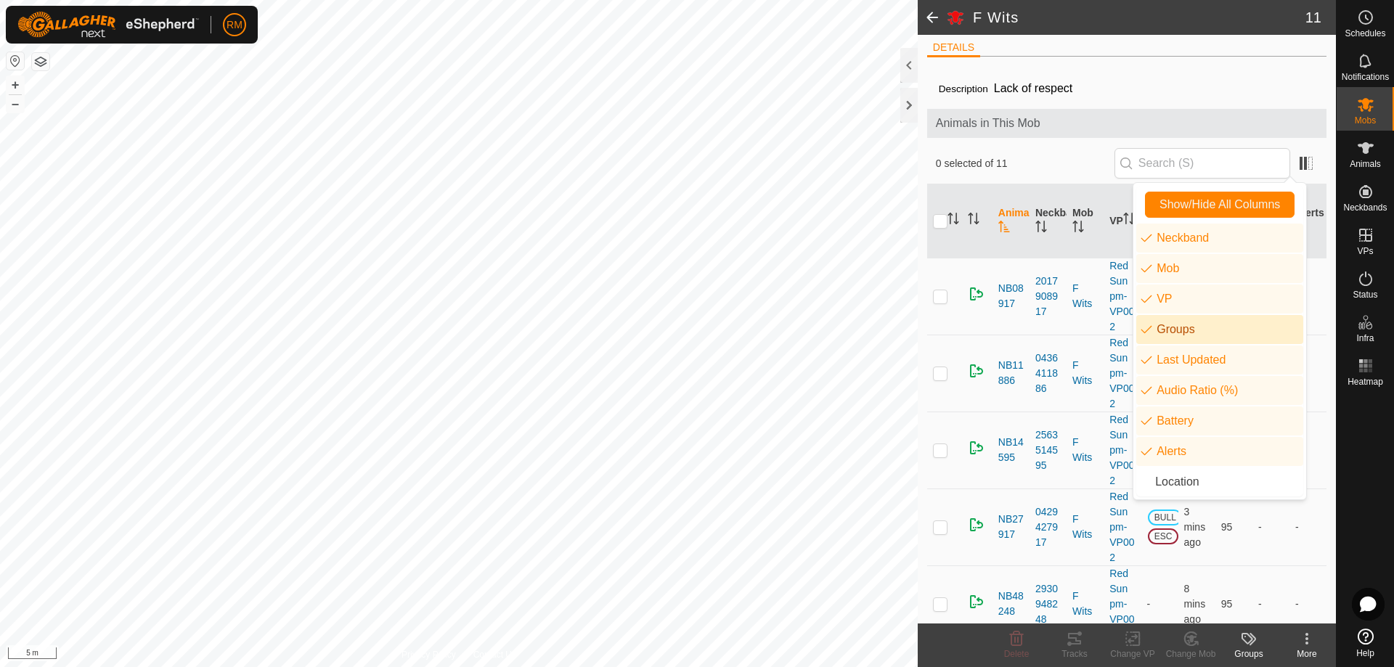
click at [1187, 328] on li "Groups" at bounding box center [1219, 329] width 167 height 29
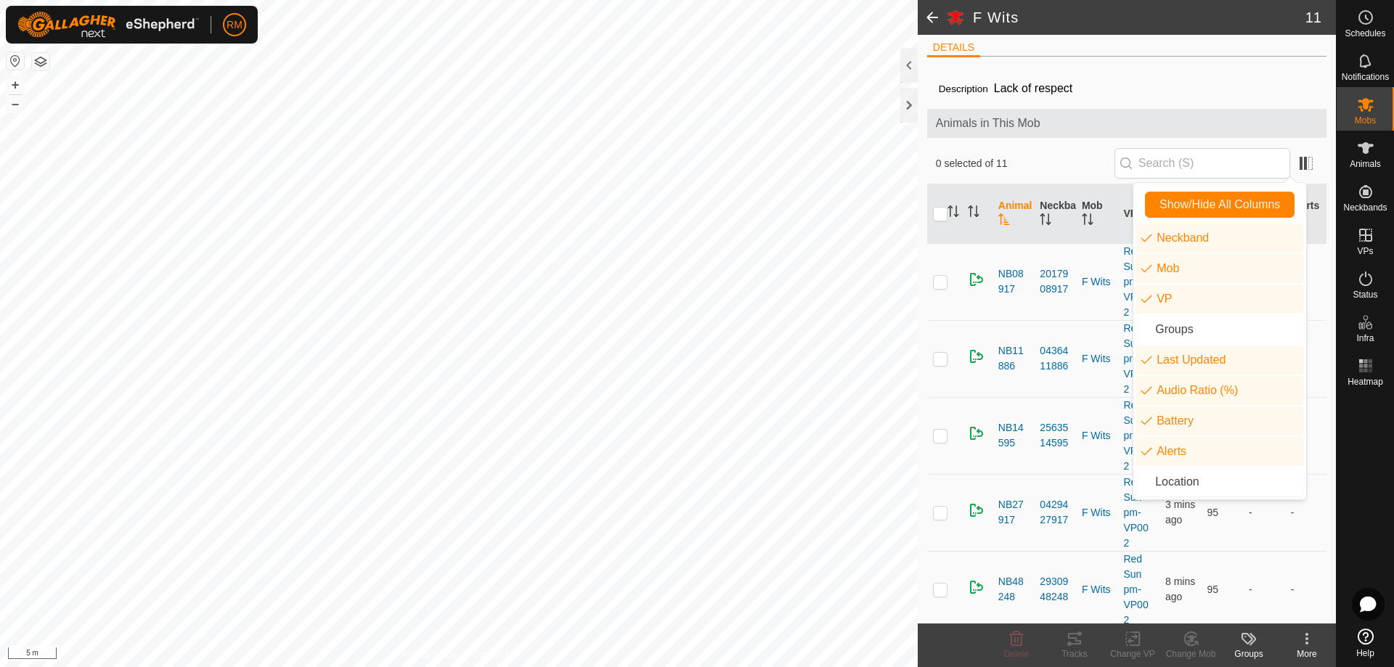
click at [1082, 156] on span "0 selected of 11" at bounding box center [1025, 163] width 179 height 15
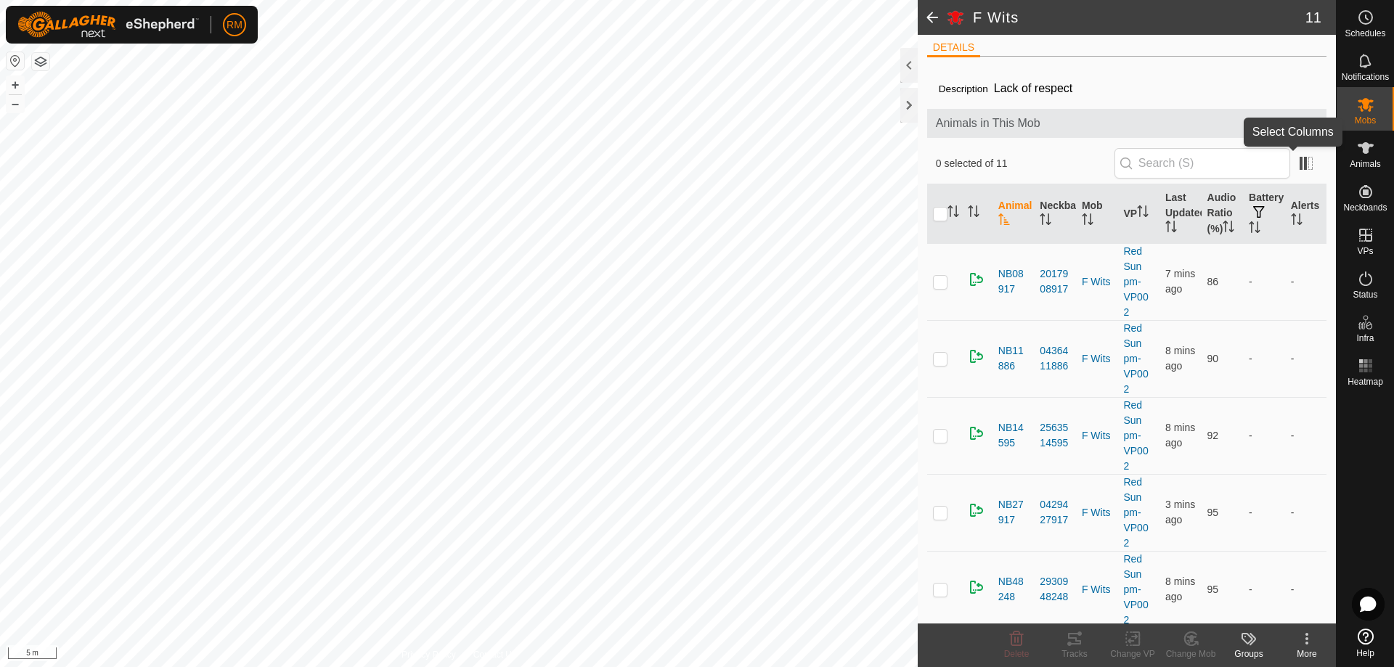
drag, startPoint x: 1295, startPoint y: 166, endPoint x: 1286, endPoint y: 175, distance: 12.3
click at [1295, 167] on span at bounding box center [1306, 163] width 23 height 23
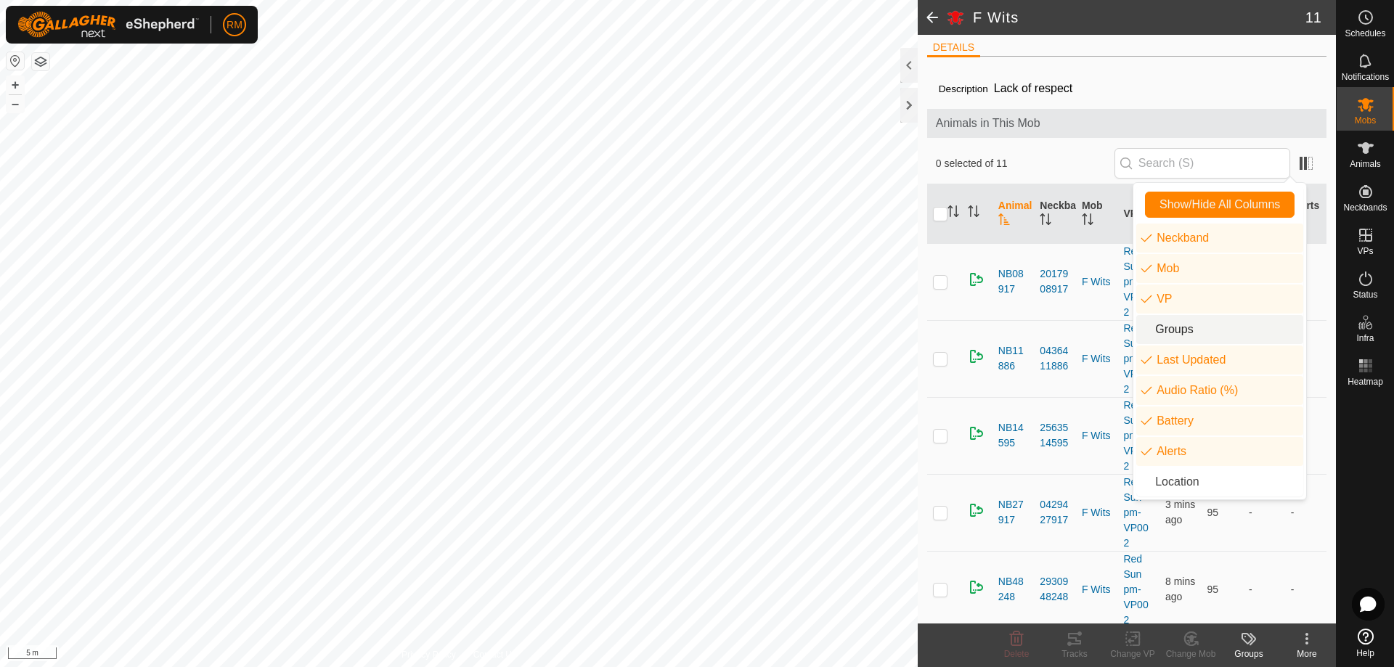
click at [1151, 328] on li "Groups" at bounding box center [1219, 329] width 167 height 29
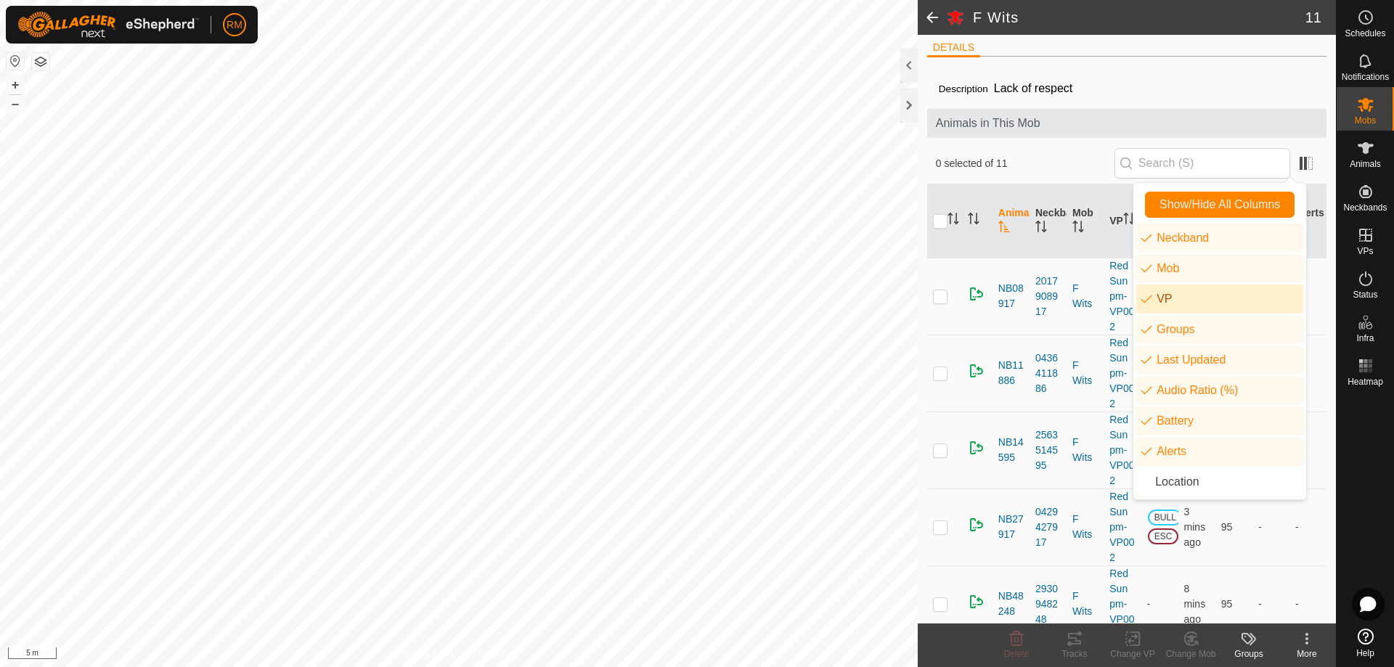
click at [1052, 160] on span "0 selected of 11" at bounding box center [1025, 163] width 179 height 15
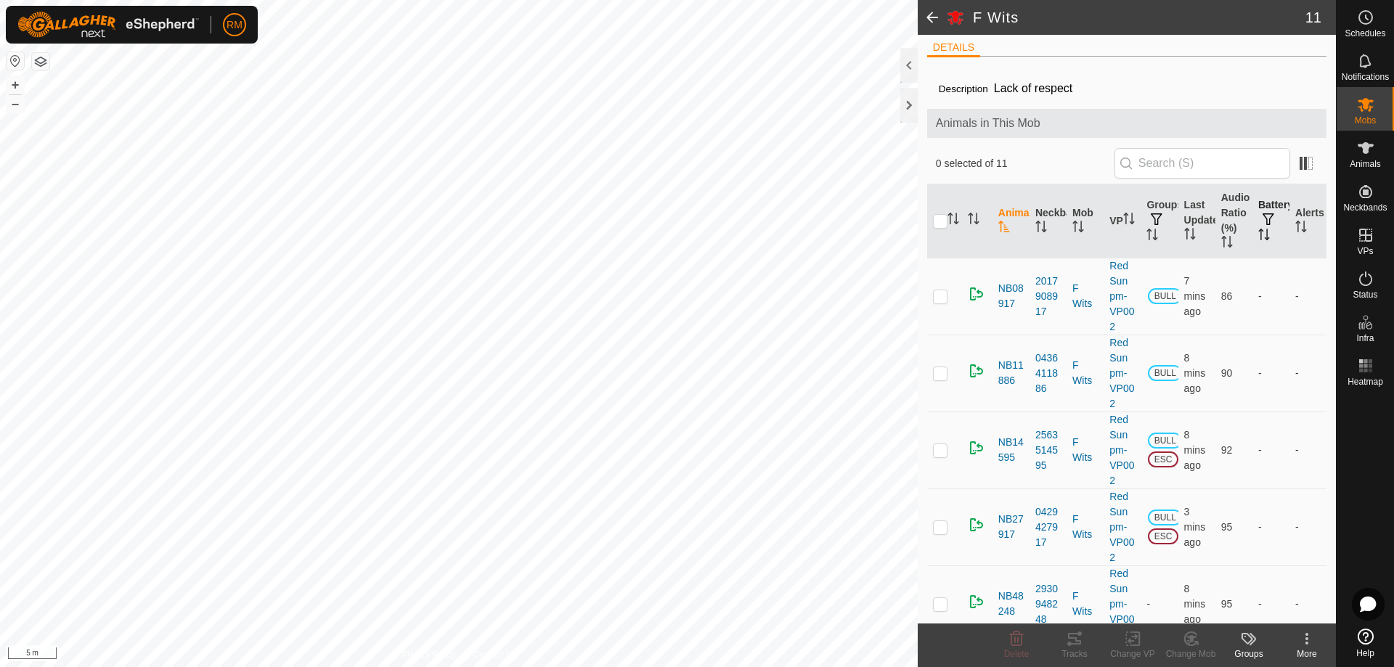
click at [1264, 216] on span "button" at bounding box center [1269, 219] width 12 height 12
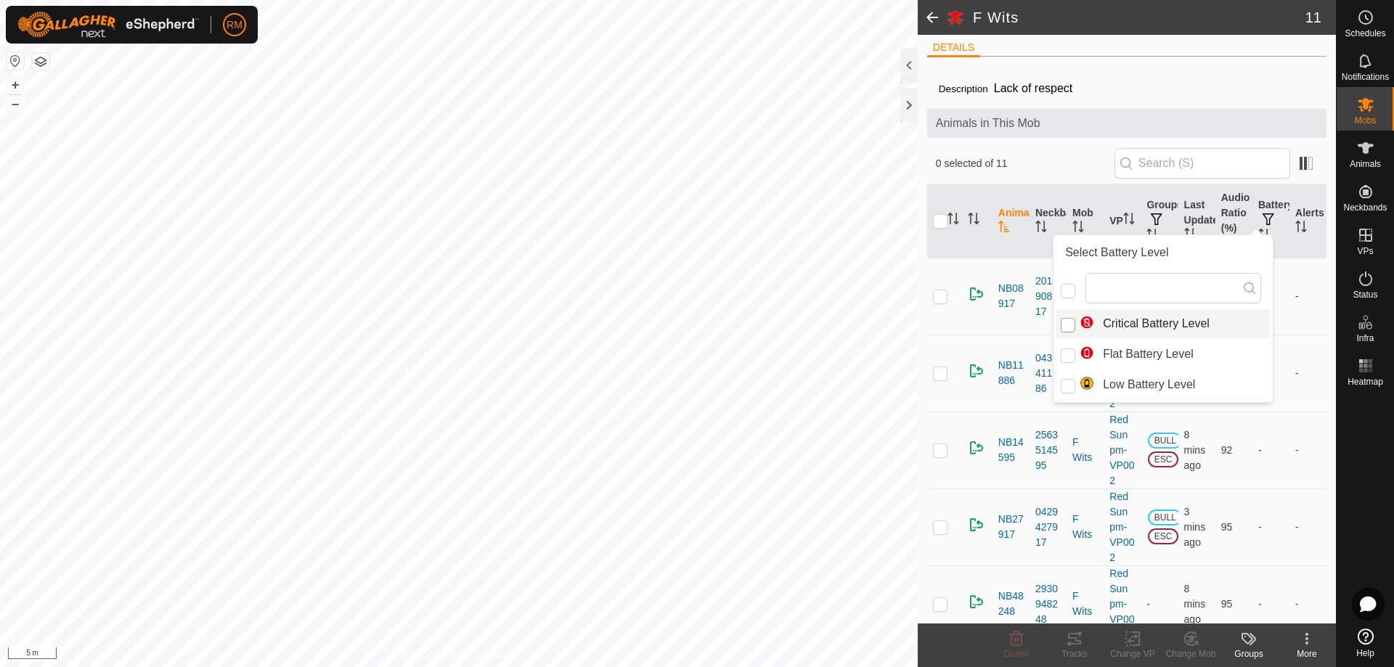
click at [1072, 322] on input "Critical Battery Level" at bounding box center [1068, 325] width 15 height 15
checkbox input "true"
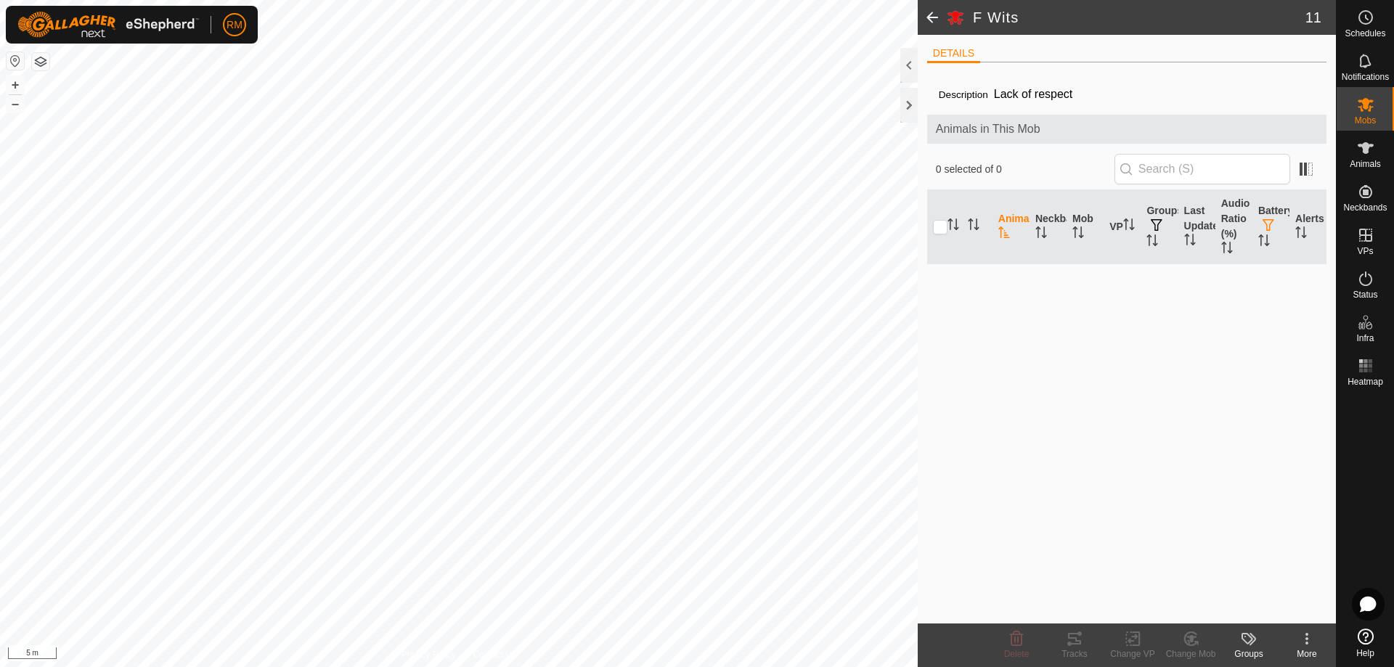
click at [1072, 322] on div "Description Lack of respect Animals in This Mob 0 selected of 0 Animal Neckband…" at bounding box center [1126, 349] width 399 height 550
click at [1265, 216] on th "Battery" at bounding box center [1271, 227] width 37 height 74
click at [1372, 466] on div at bounding box center [1365, 507] width 57 height 231
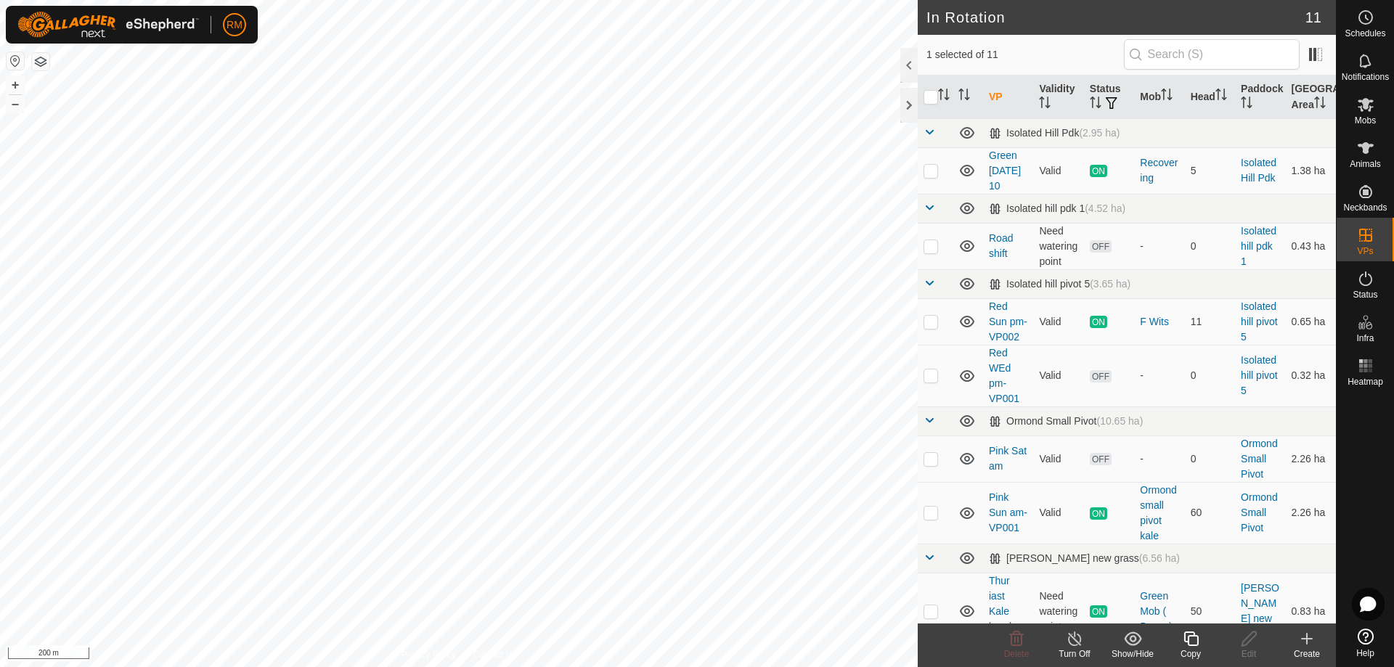
checkbox input "false"
click at [1024, 640] on icon at bounding box center [1016, 638] width 17 height 17
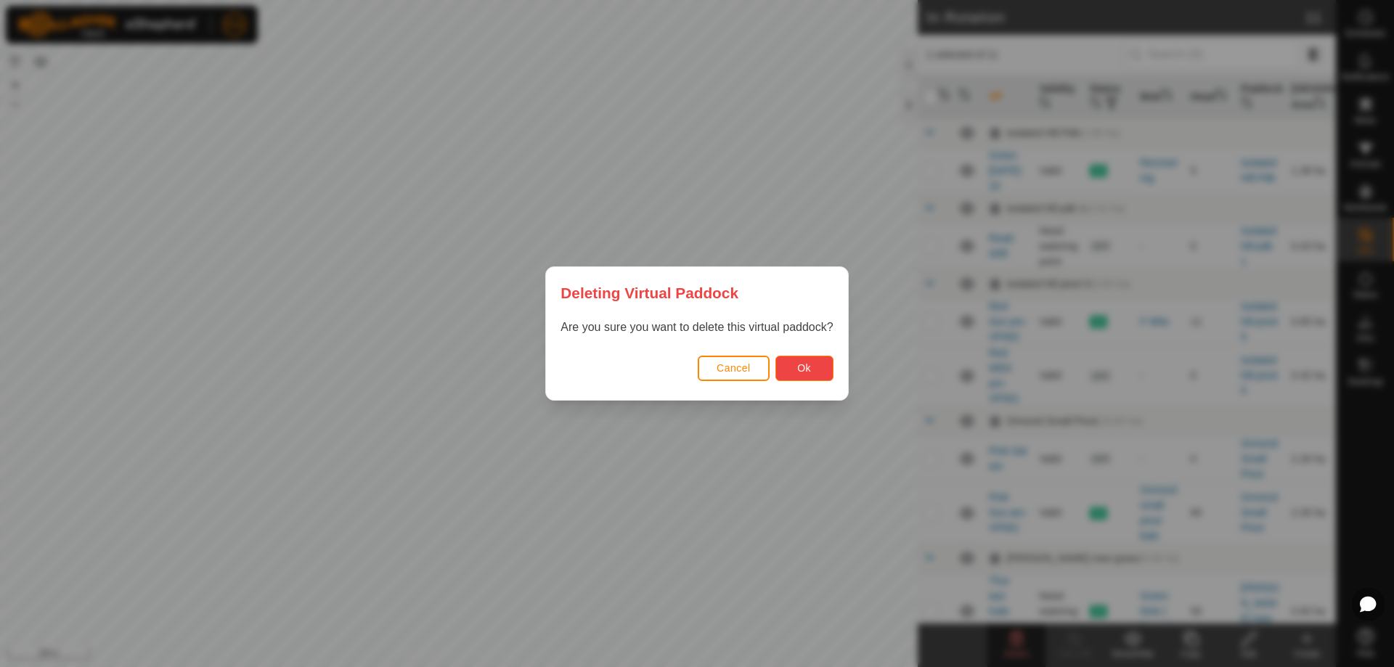
click at [805, 365] on span "Ok" at bounding box center [804, 368] width 14 height 12
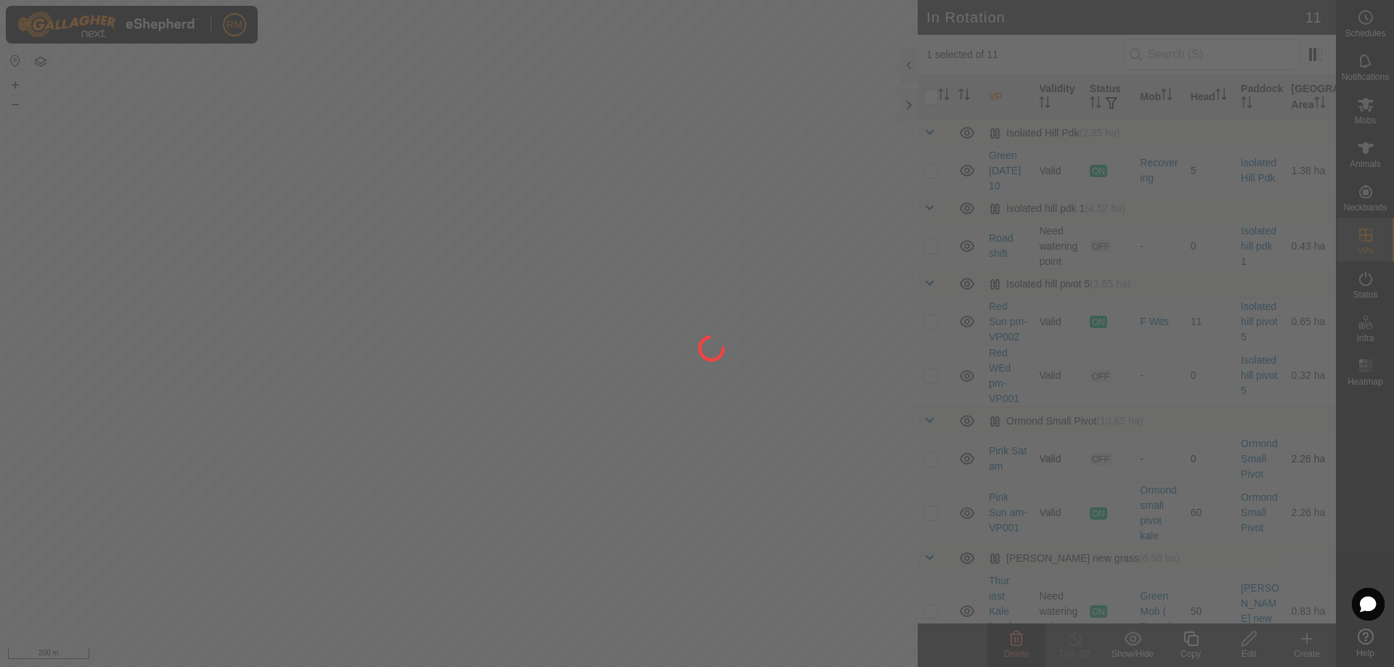
checkbox input "false"
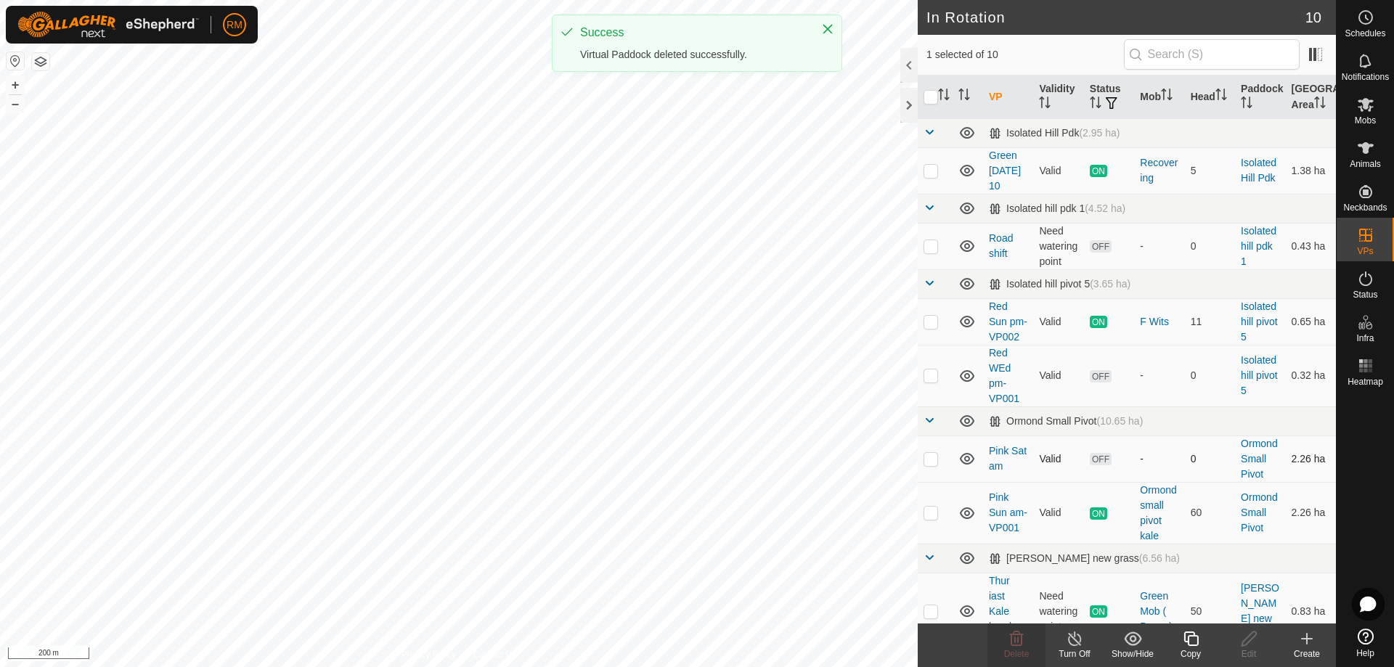
checkbox input "false"
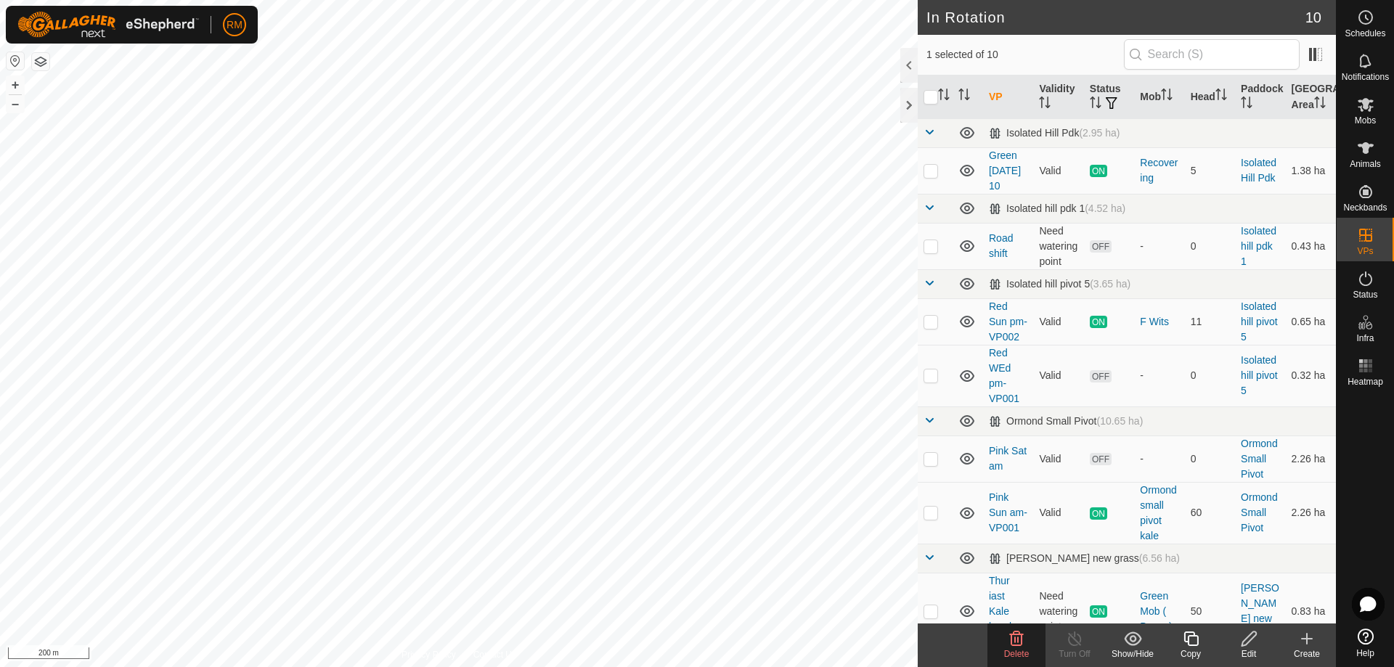
click at [1020, 640] on icon at bounding box center [1016, 638] width 17 height 17
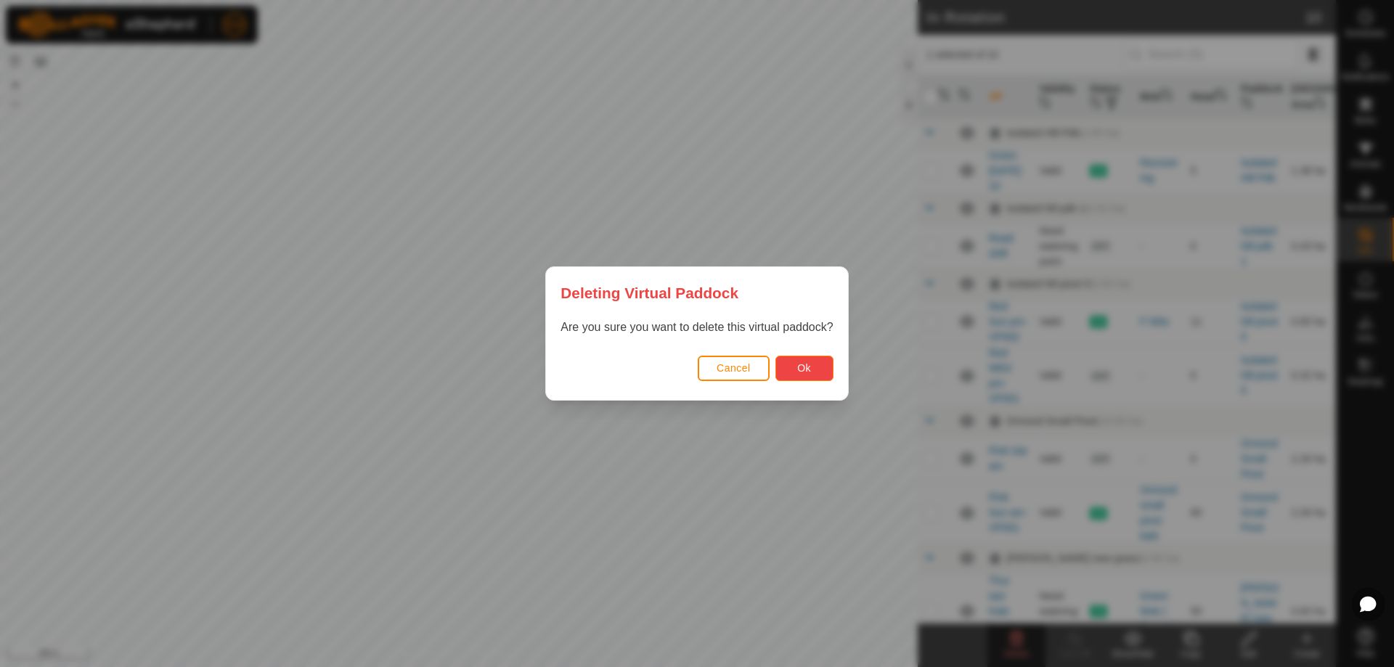
click at [818, 374] on button "Ok" at bounding box center [805, 368] width 58 height 25
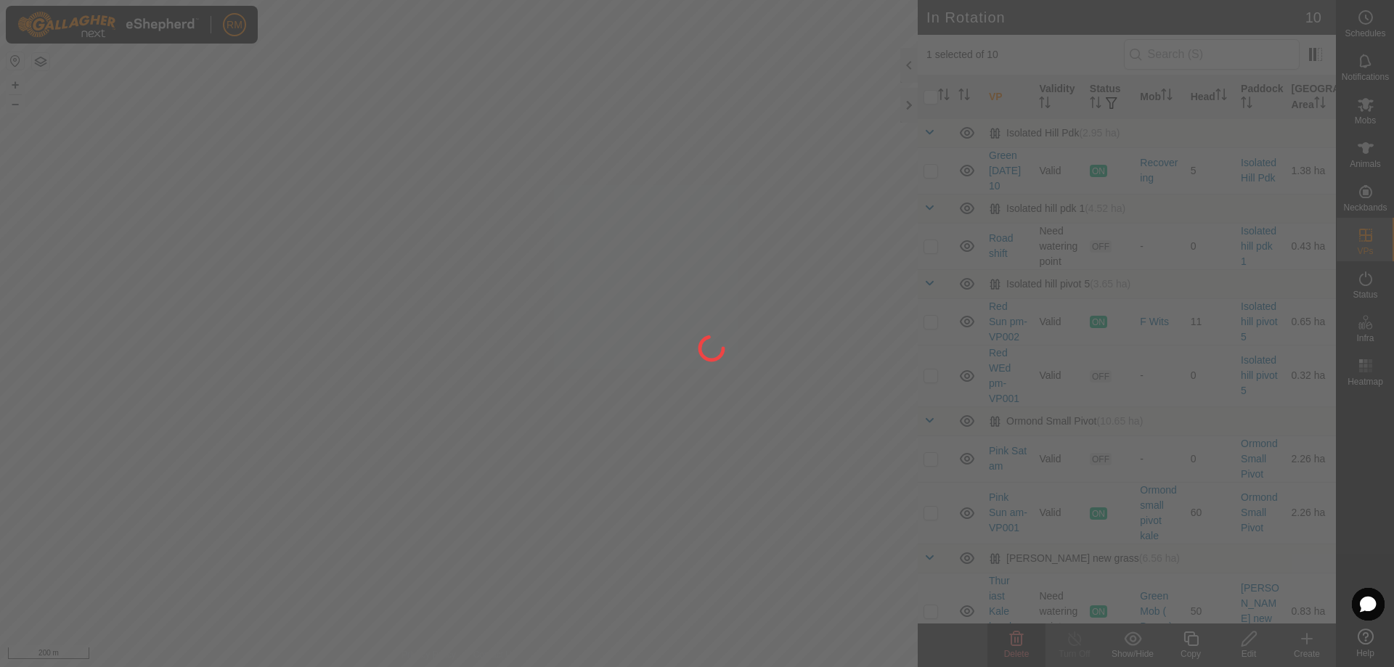
checkbox input "false"
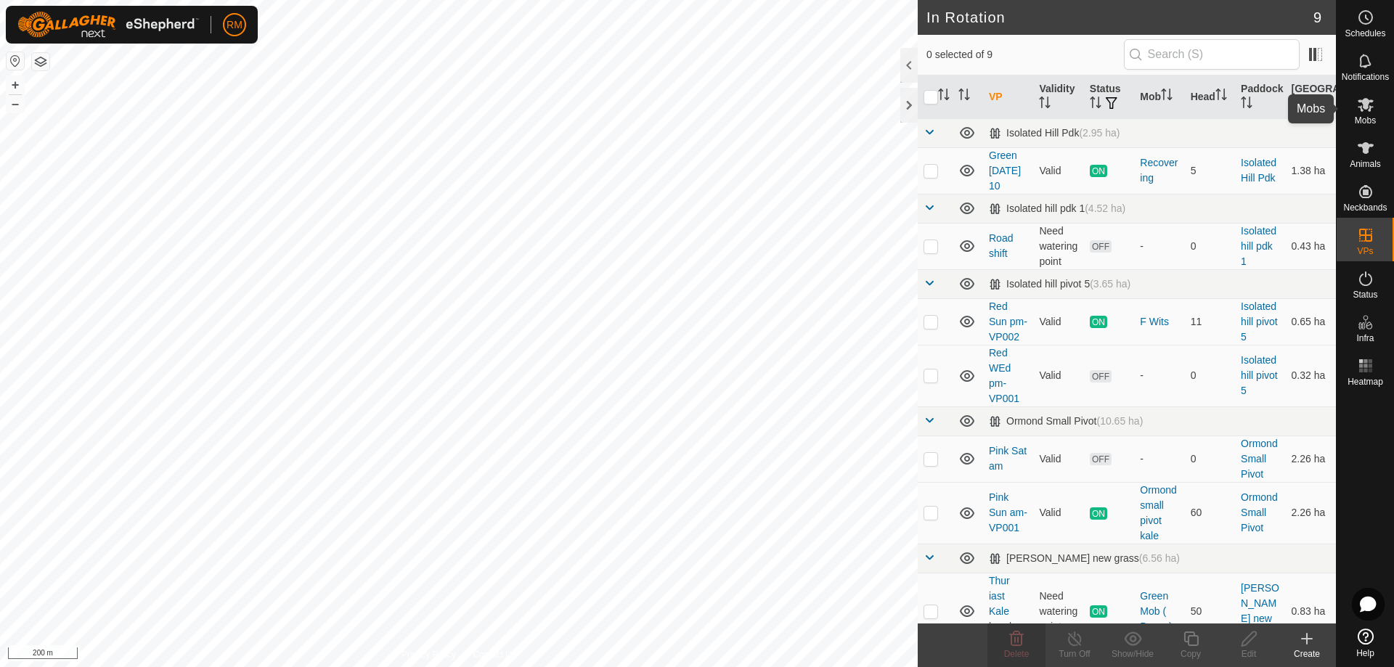
click at [1370, 107] on icon at bounding box center [1366, 105] width 16 height 14
